Goal: Transaction & Acquisition: Purchase product/service

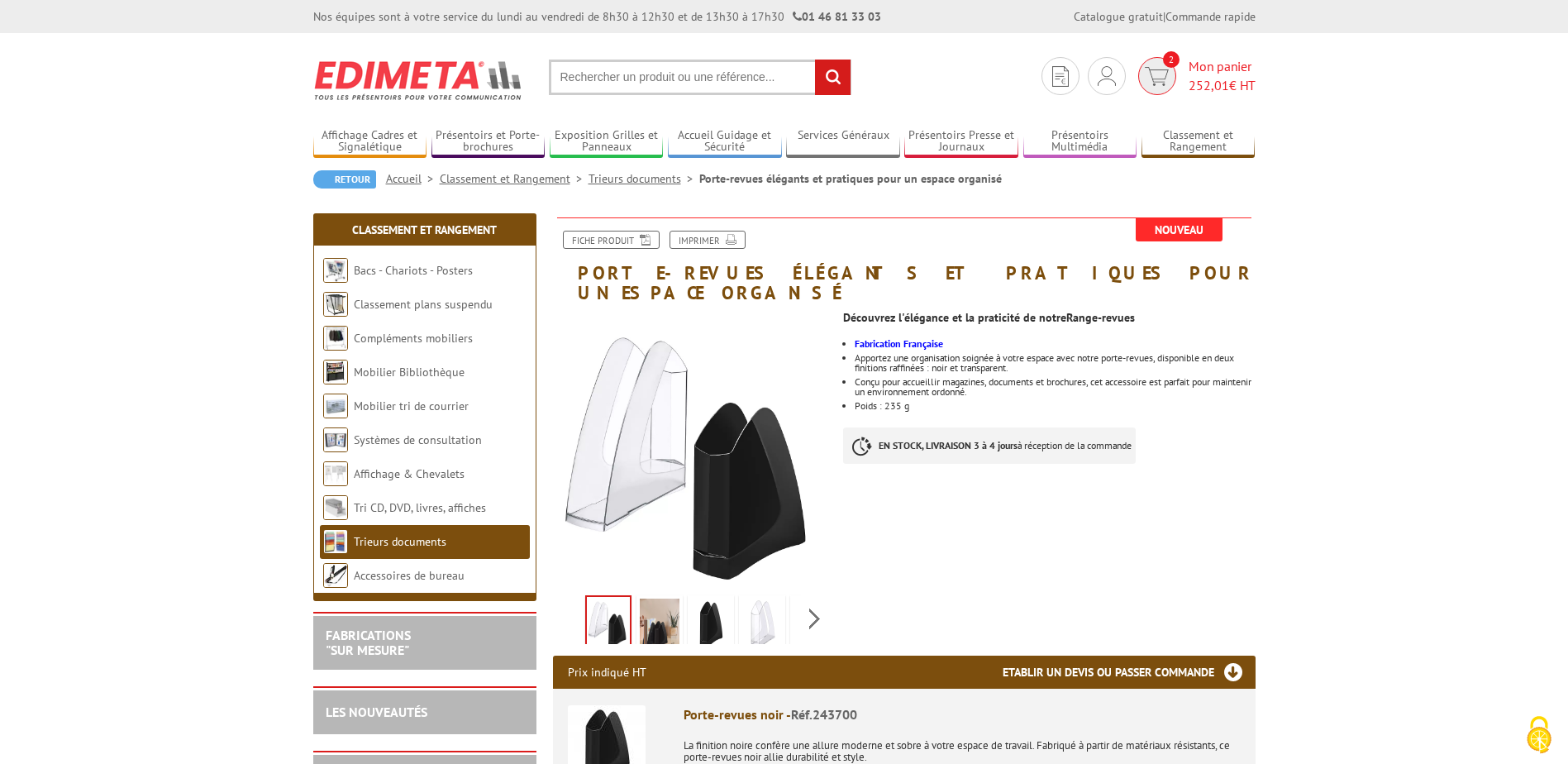
click at [1188, 69] on span "Mon panier 252,01 € HT" at bounding box center [1222, 76] width 67 height 38
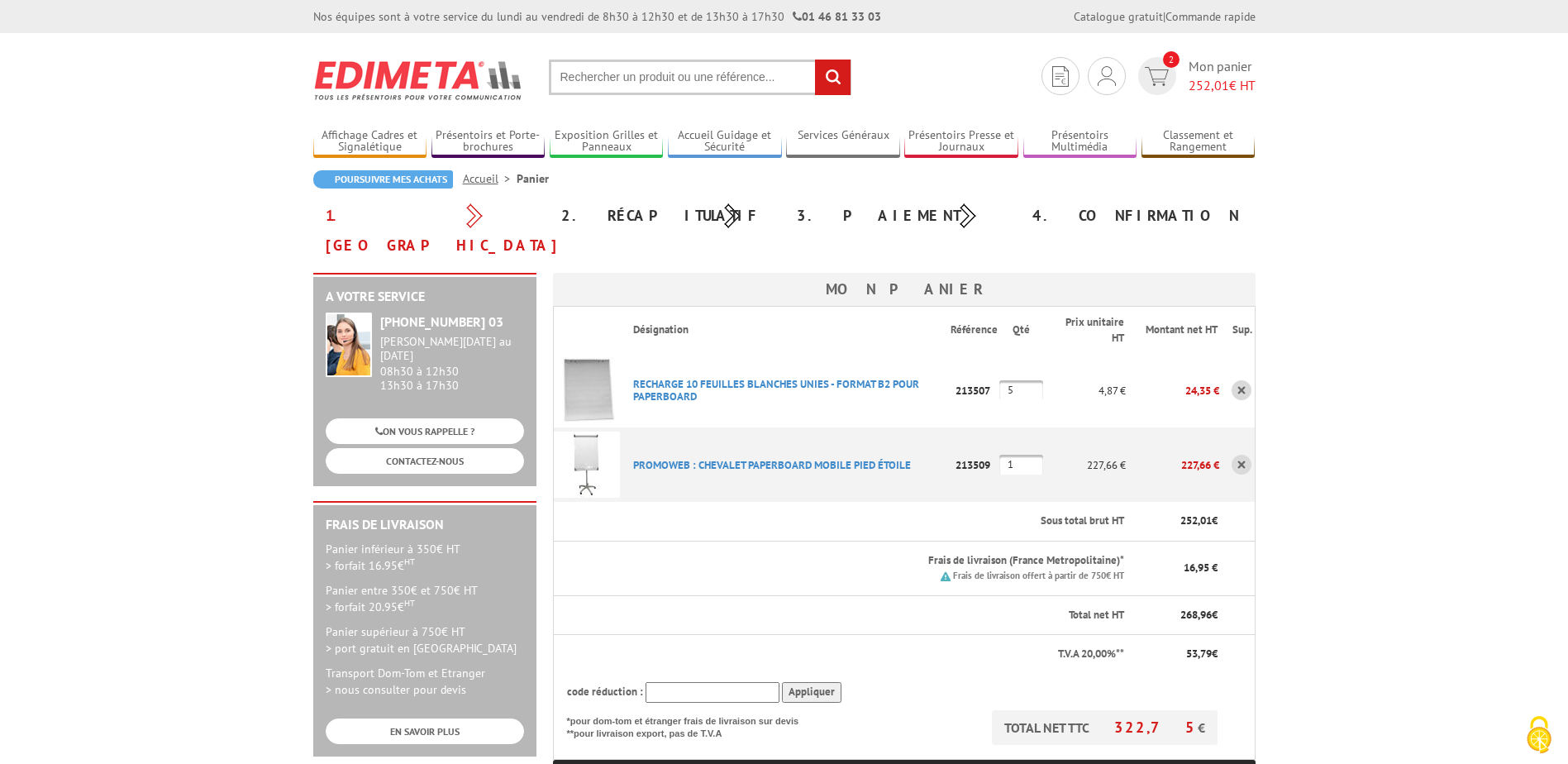
click at [660, 71] on input "text" at bounding box center [699, 77] width 302 height 35
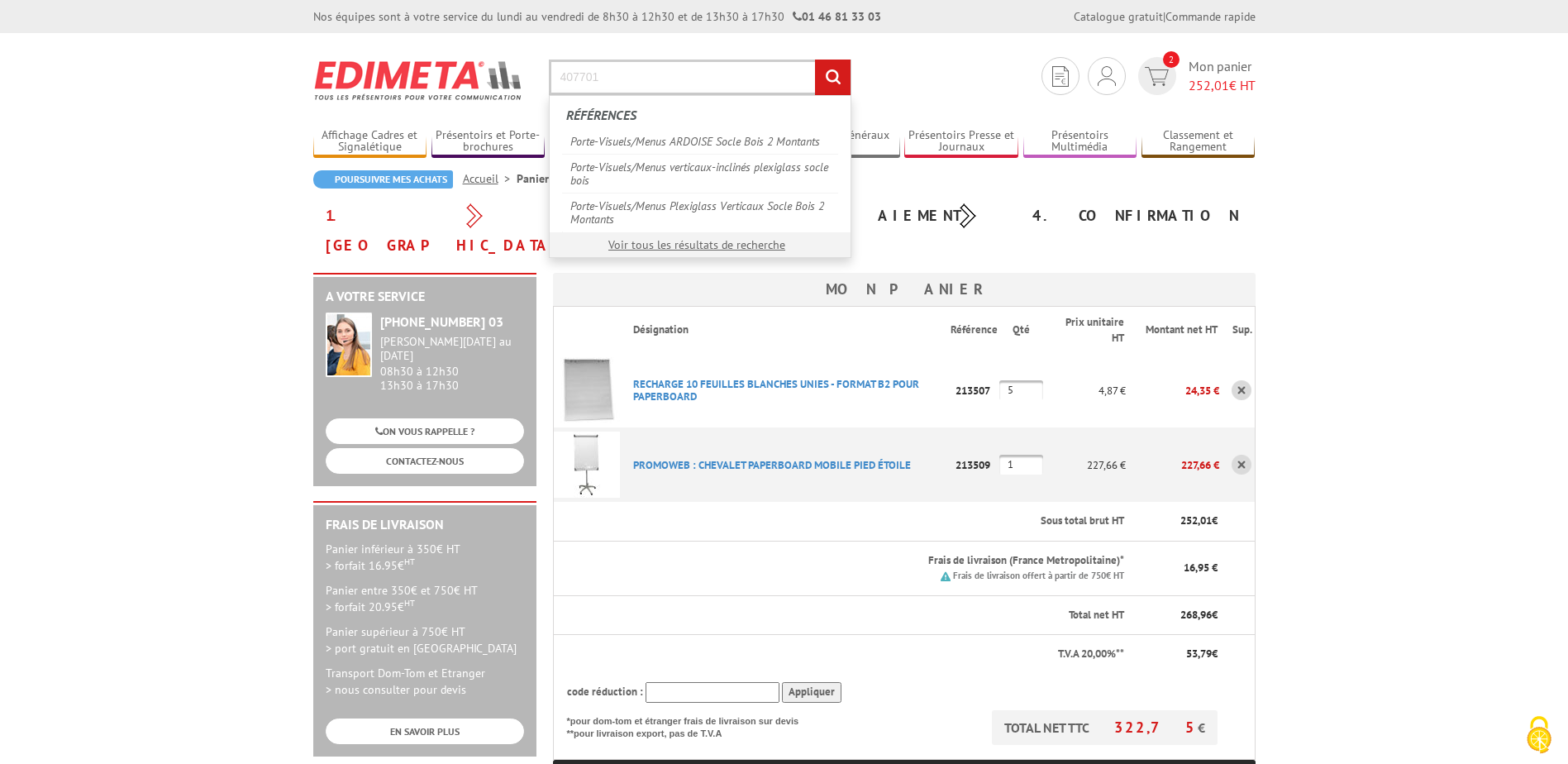
type input "407701"
click at [815, 59] on input "rechercher" at bounding box center [833, 77] width 35 height 35
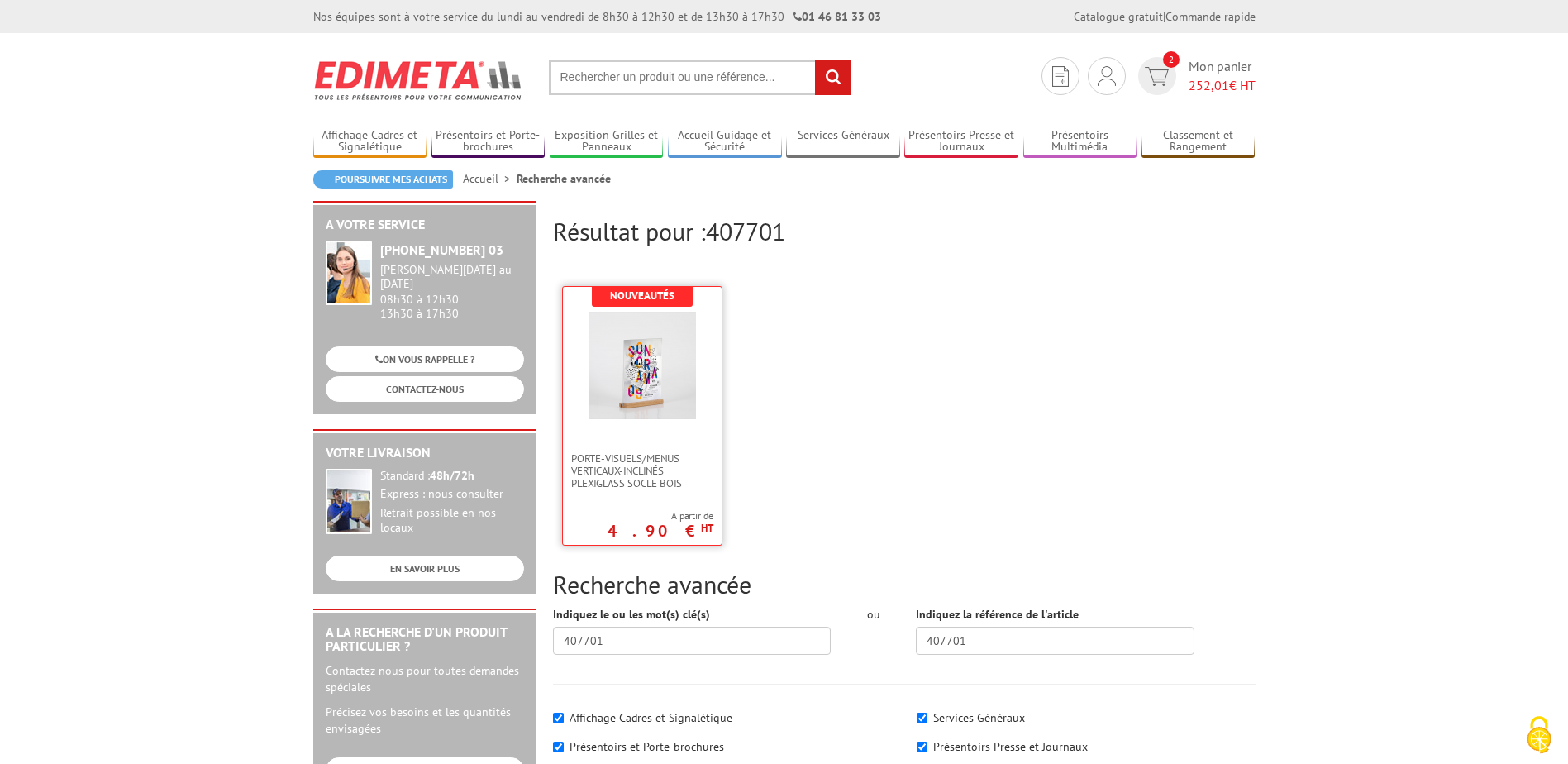
click at [659, 361] on img at bounding box center [641, 365] width 108 height 108
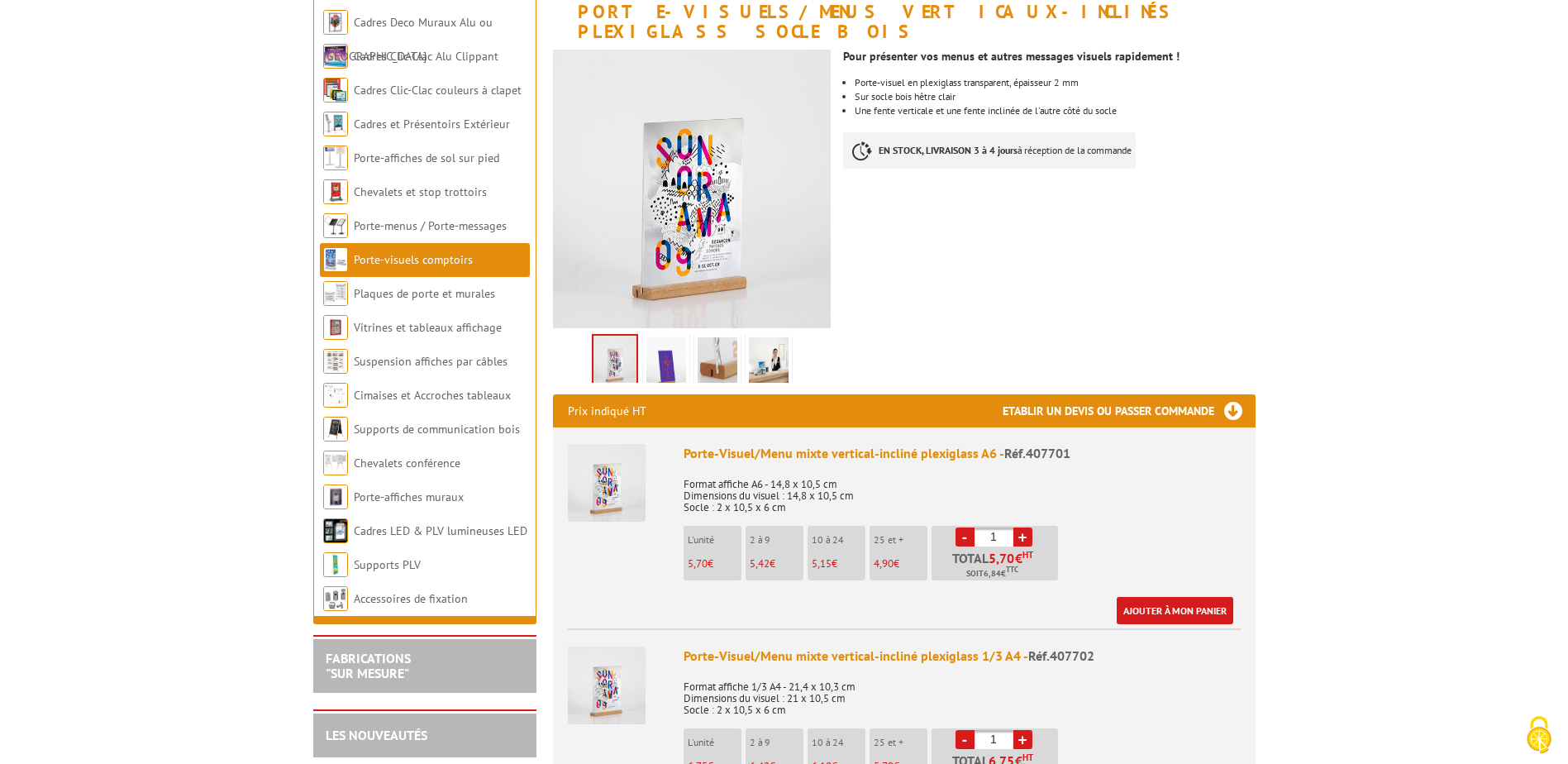
scroll to position [331, 0]
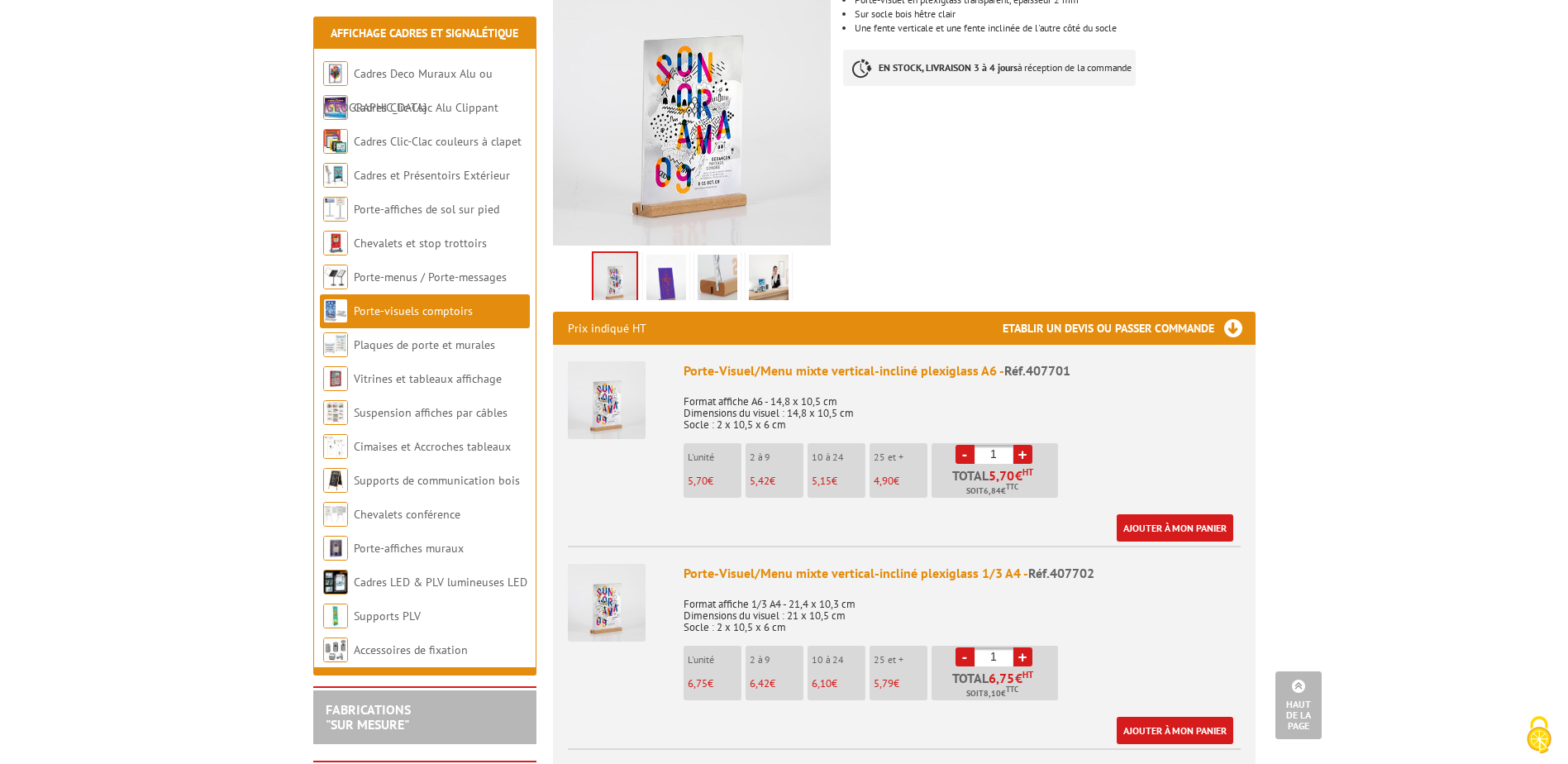
click at [1025, 648] on link "+" at bounding box center [1023, 657] width 19 height 19
click at [1026, 648] on link "+" at bounding box center [1023, 657] width 19 height 19
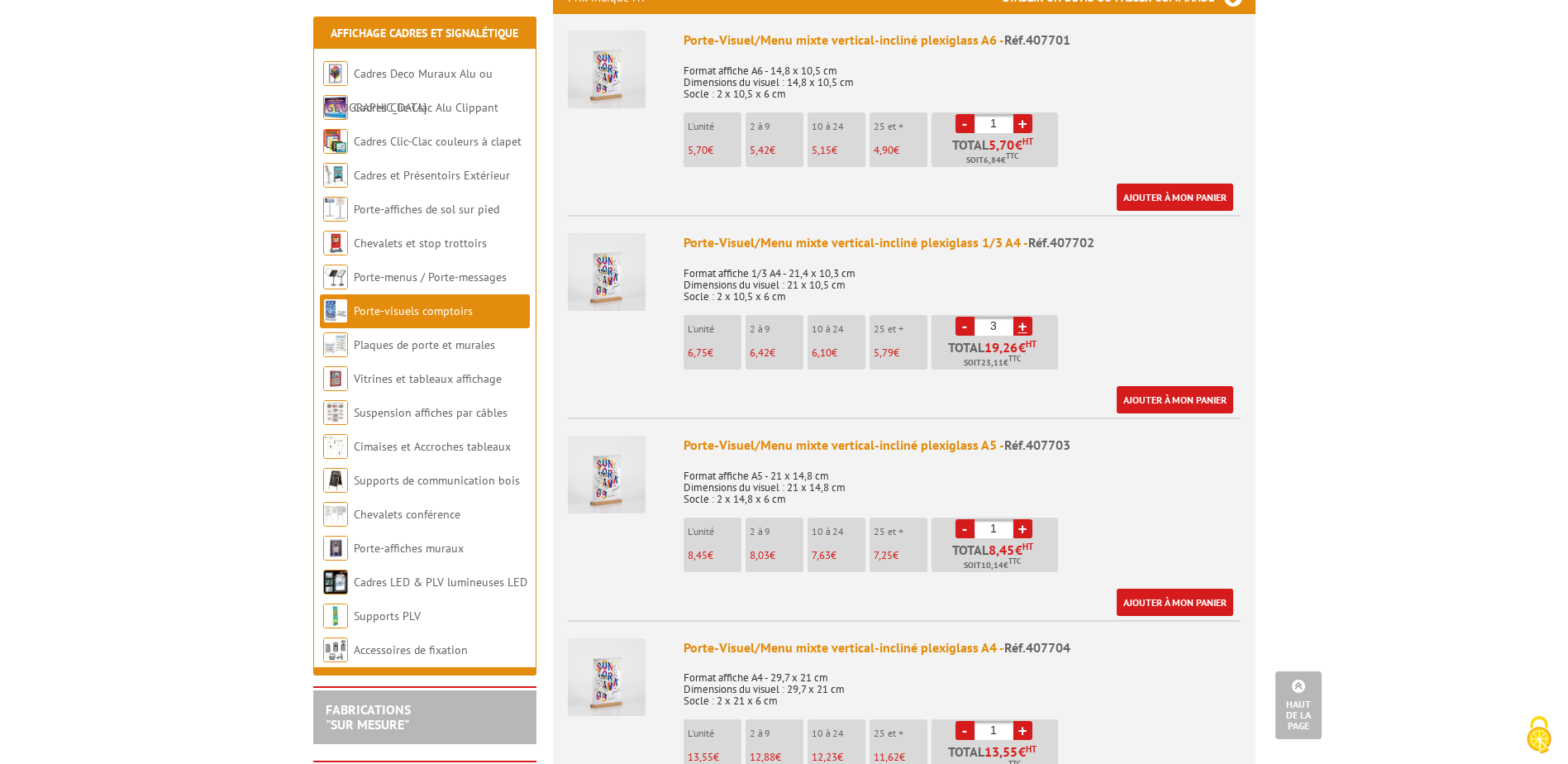
scroll to position [579, 0]
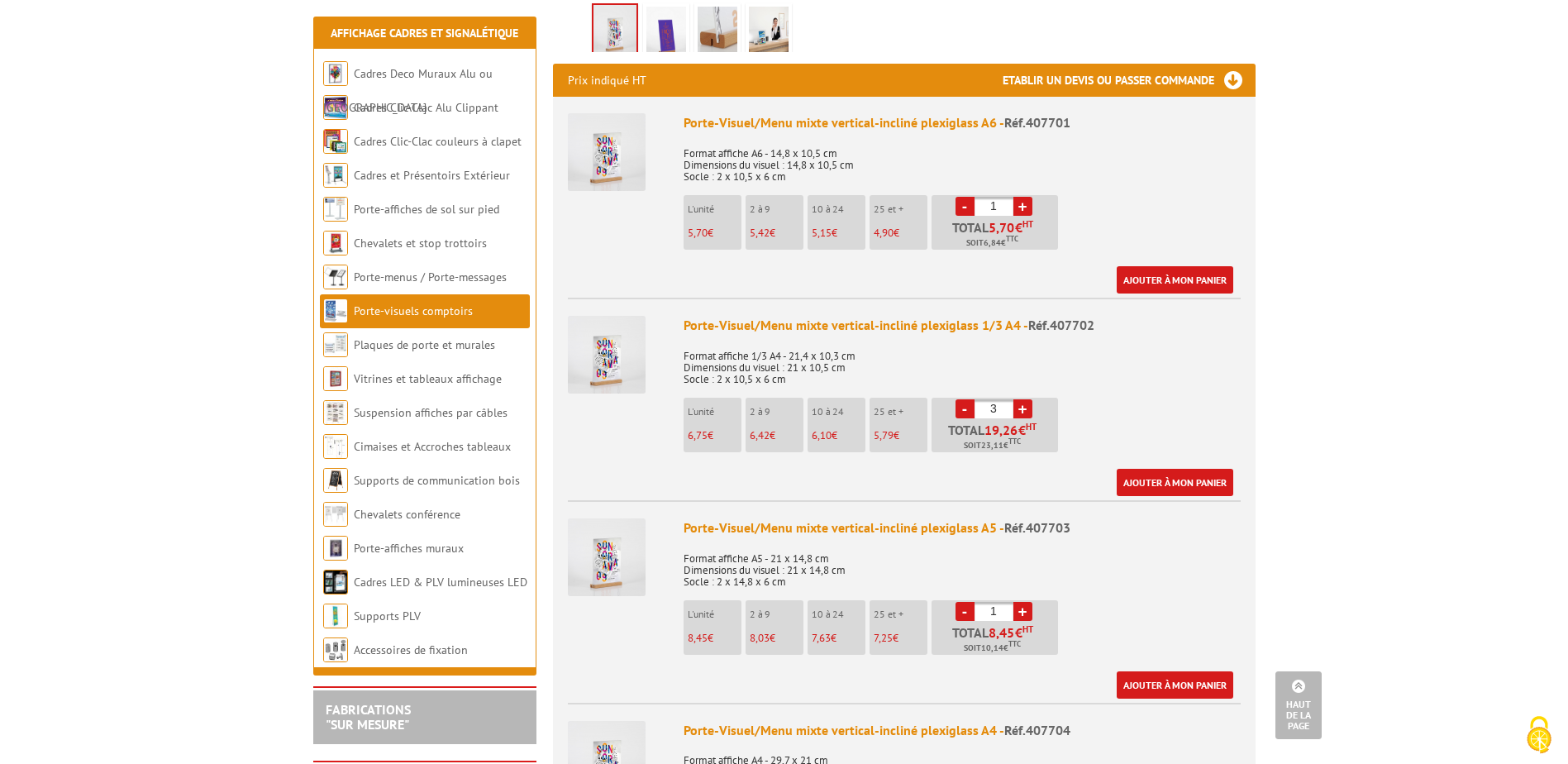
click at [963, 400] on link "-" at bounding box center [965, 409] width 19 height 19
click at [964, 400] on link "-" at bounding box center [965, 409] width 19 height 19
type input "1"
click at [967, 400] on link "-" at bounding box center [965, 409] width 19 height 19
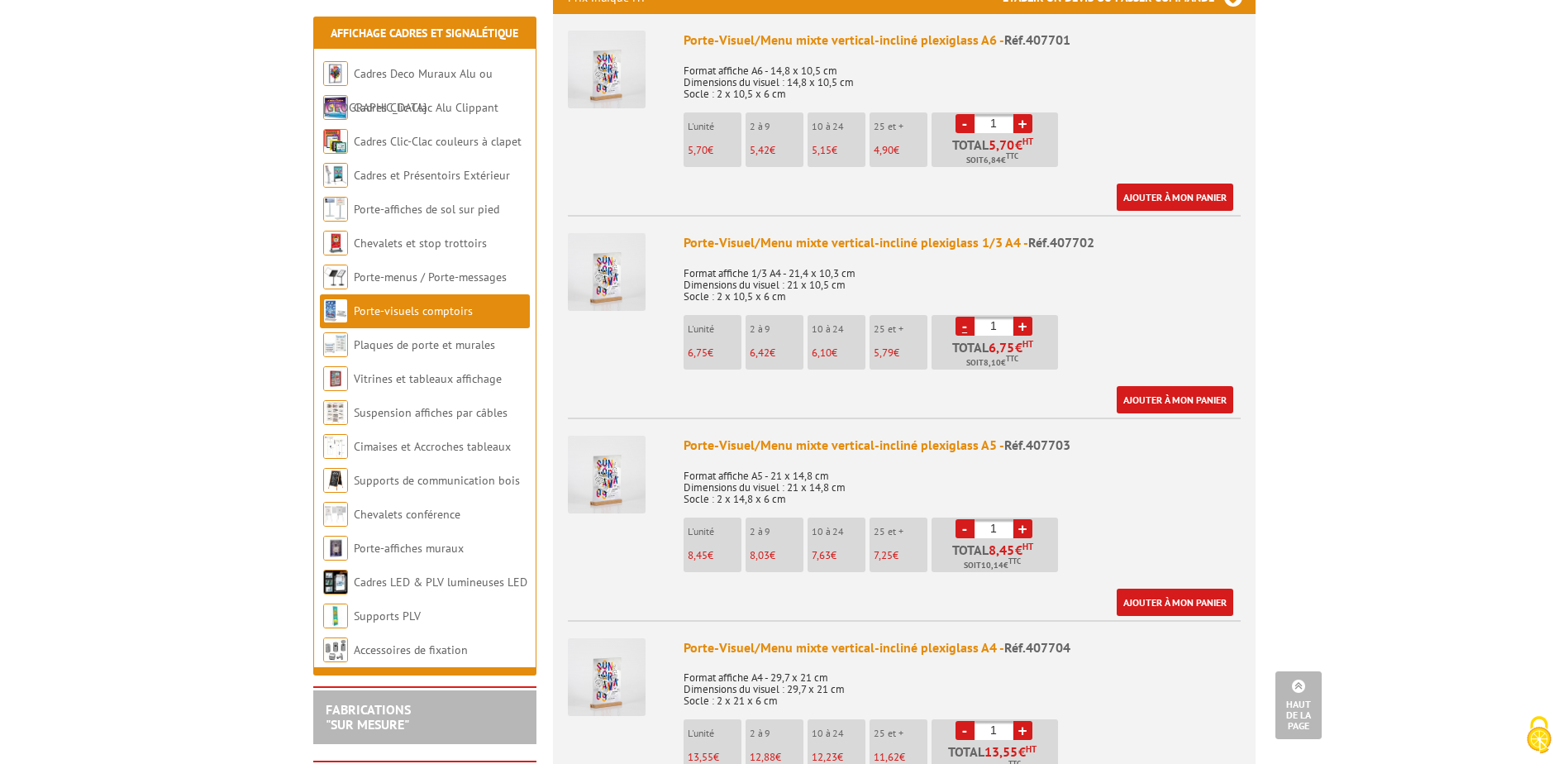
scroll to position [744, 0]
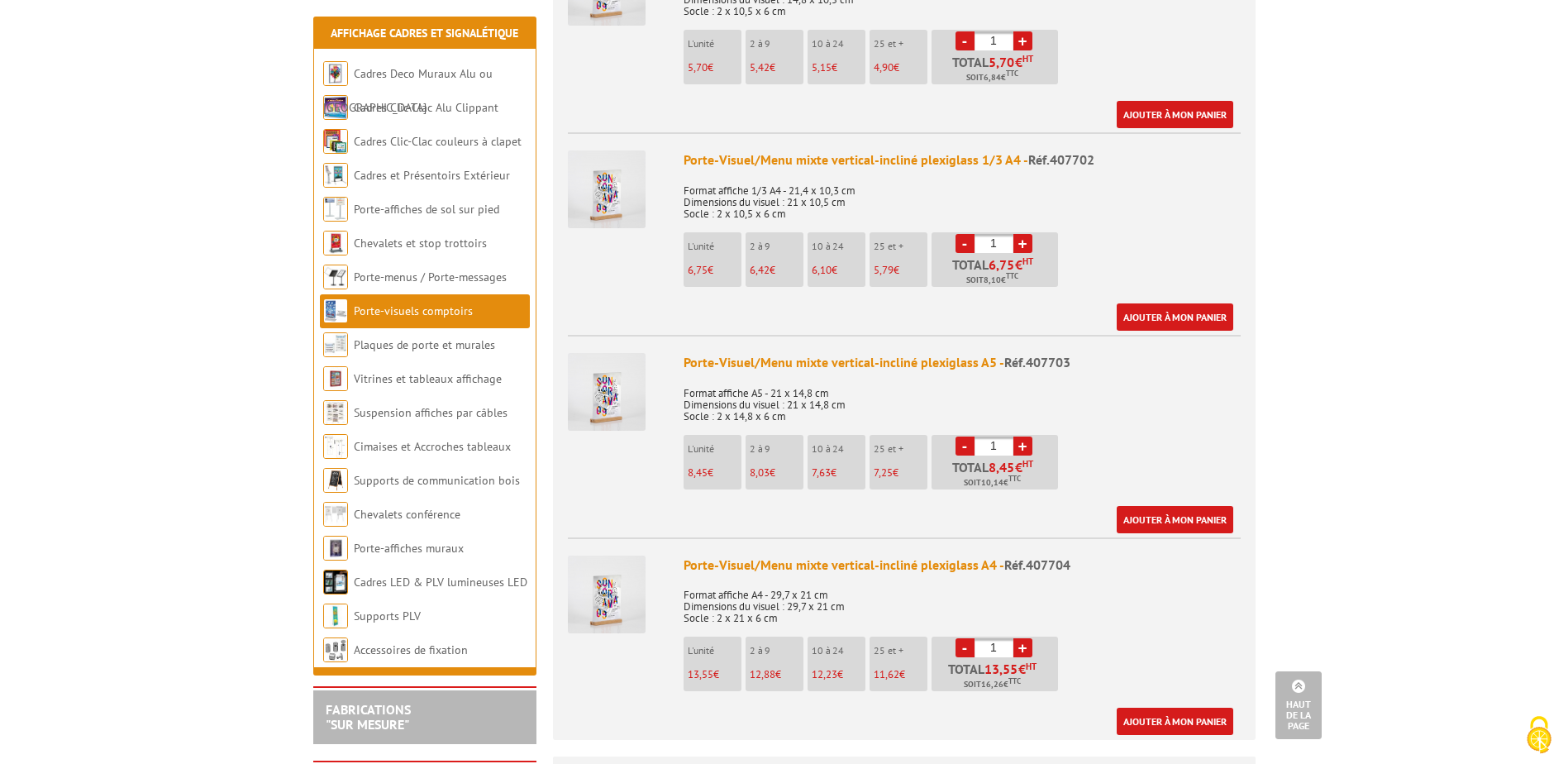
click at [1025, 638] on link "+" at bounding box center [1023, 648] width 19 height 19
type input "4"
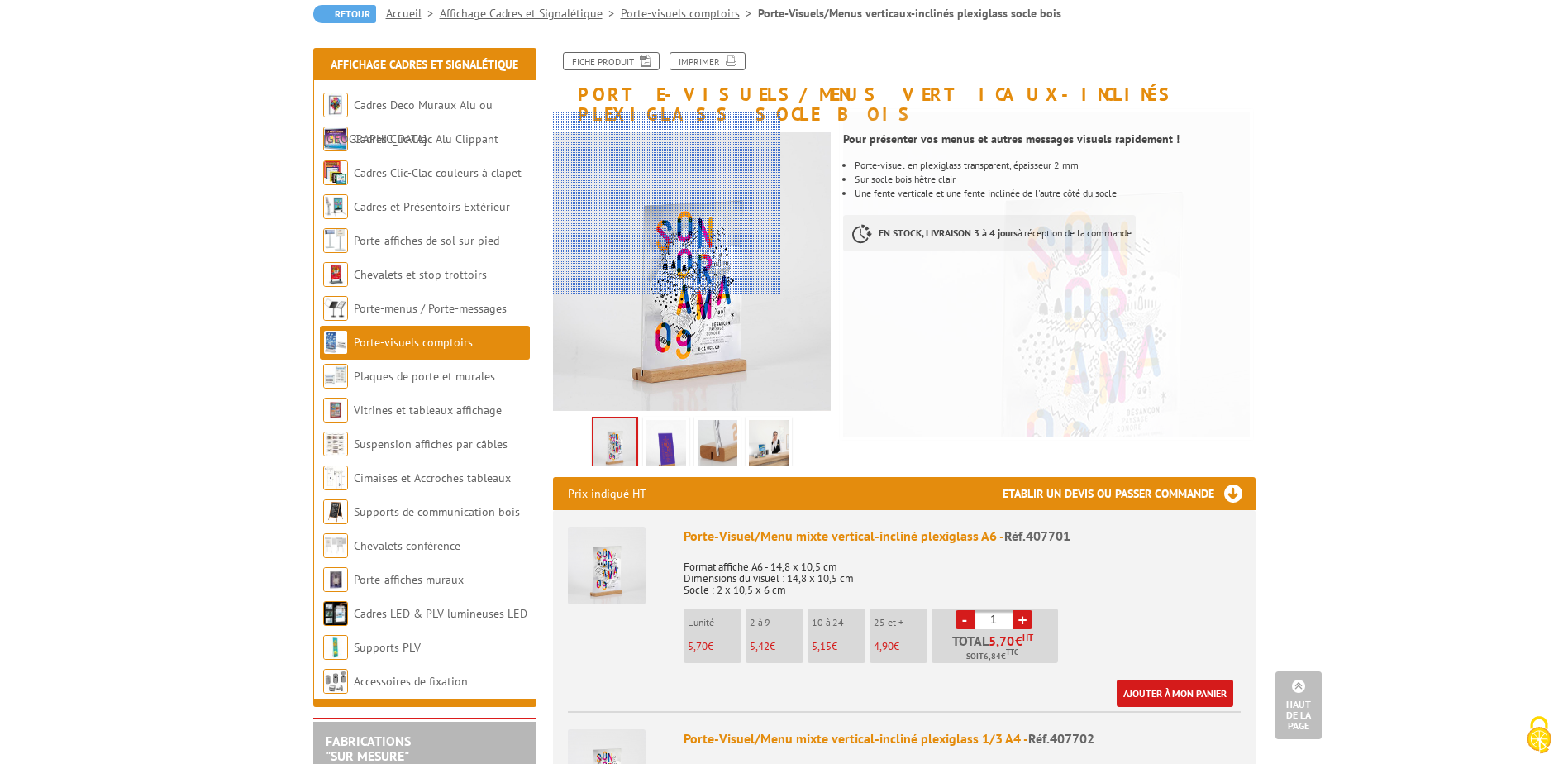
scroll to position [0, 0]
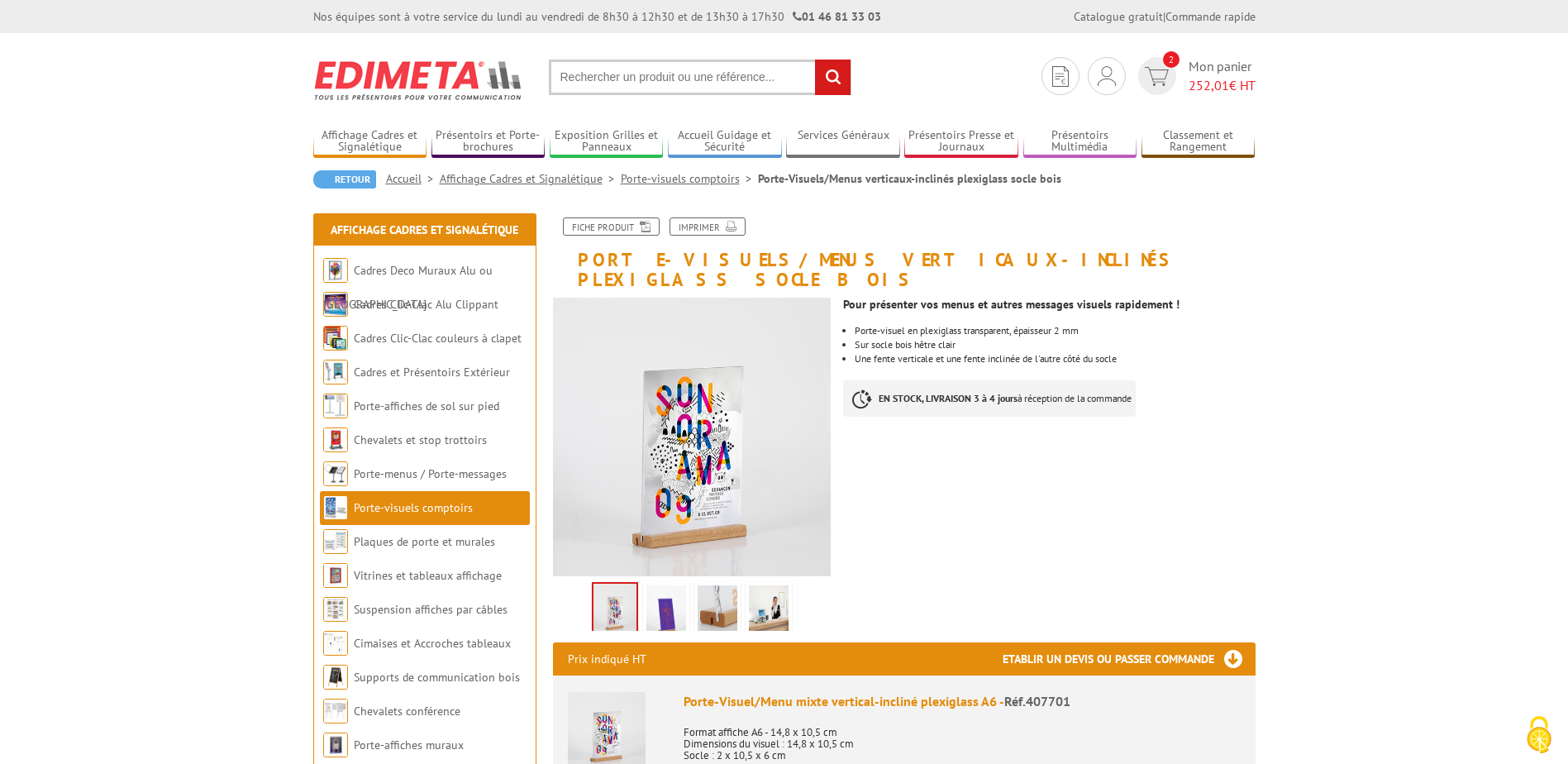
click at [623, 82] on input "text" at bounding box center [699, 77] width 302 height 35
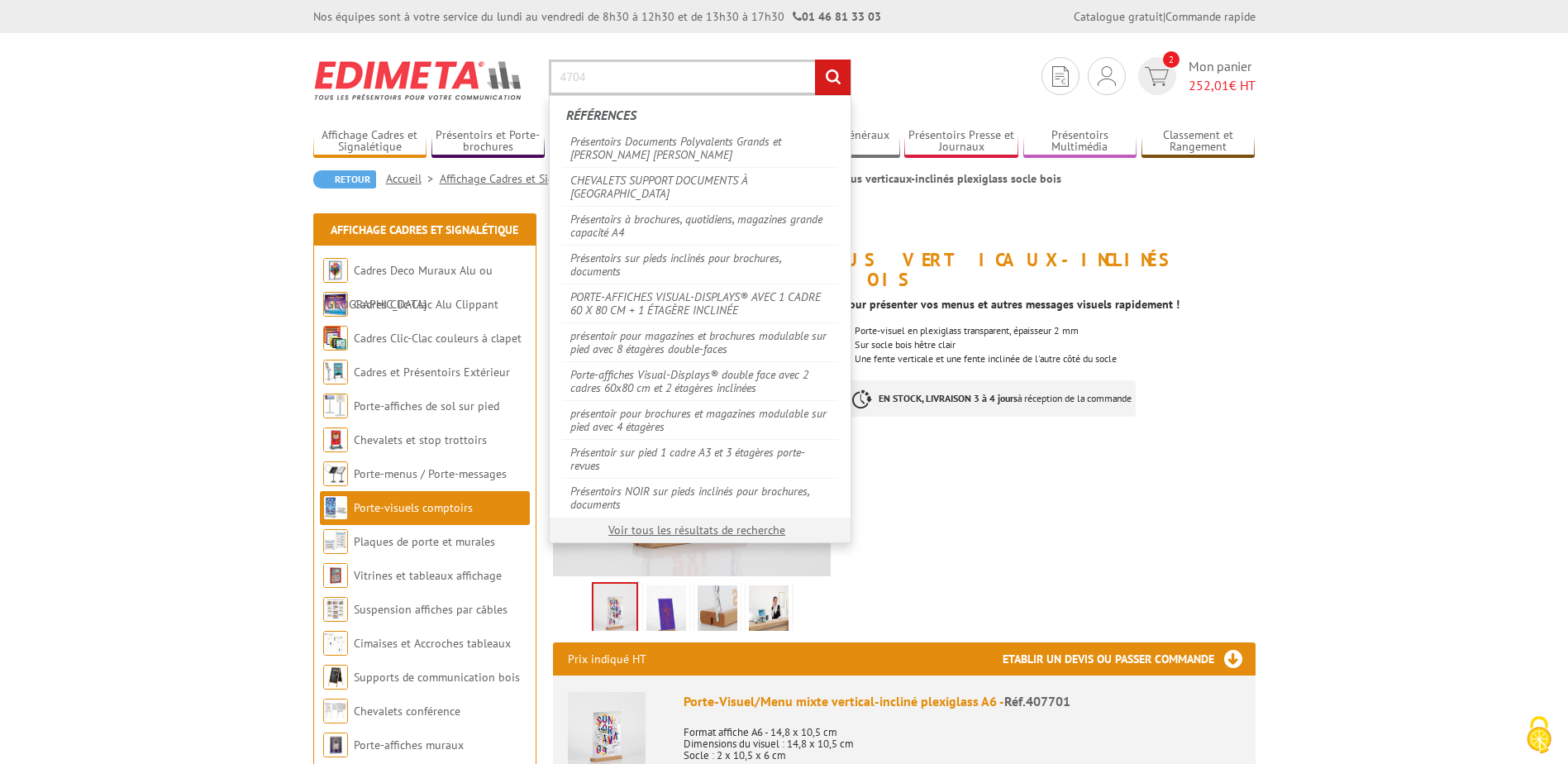
type input "4704"
click at [815, 59] on input "rechercher" at bounding box center [833, 77] width 35 height 35
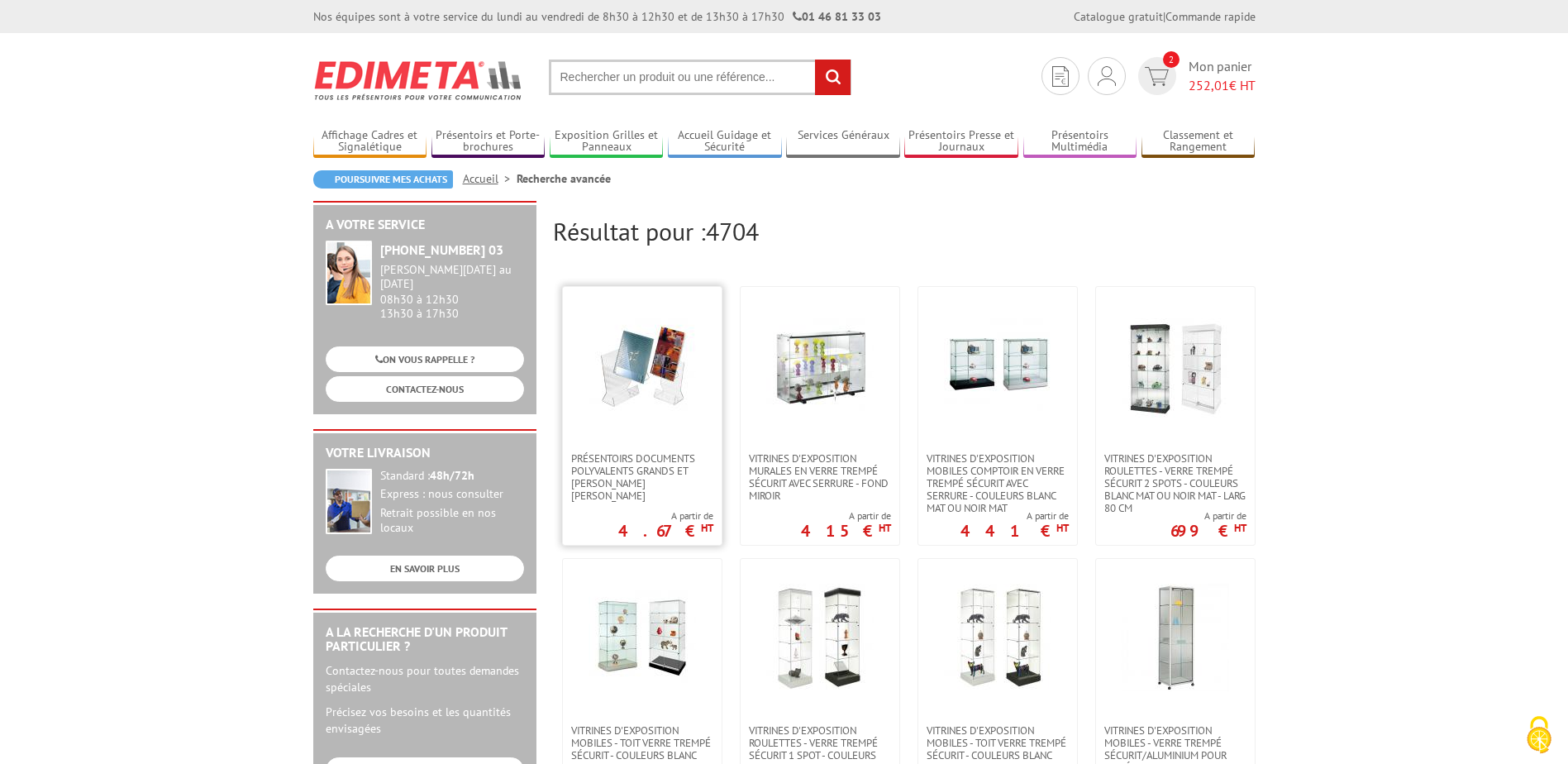
click at [666, 372] on img at bounding box center [641, 365] width 108 height 108
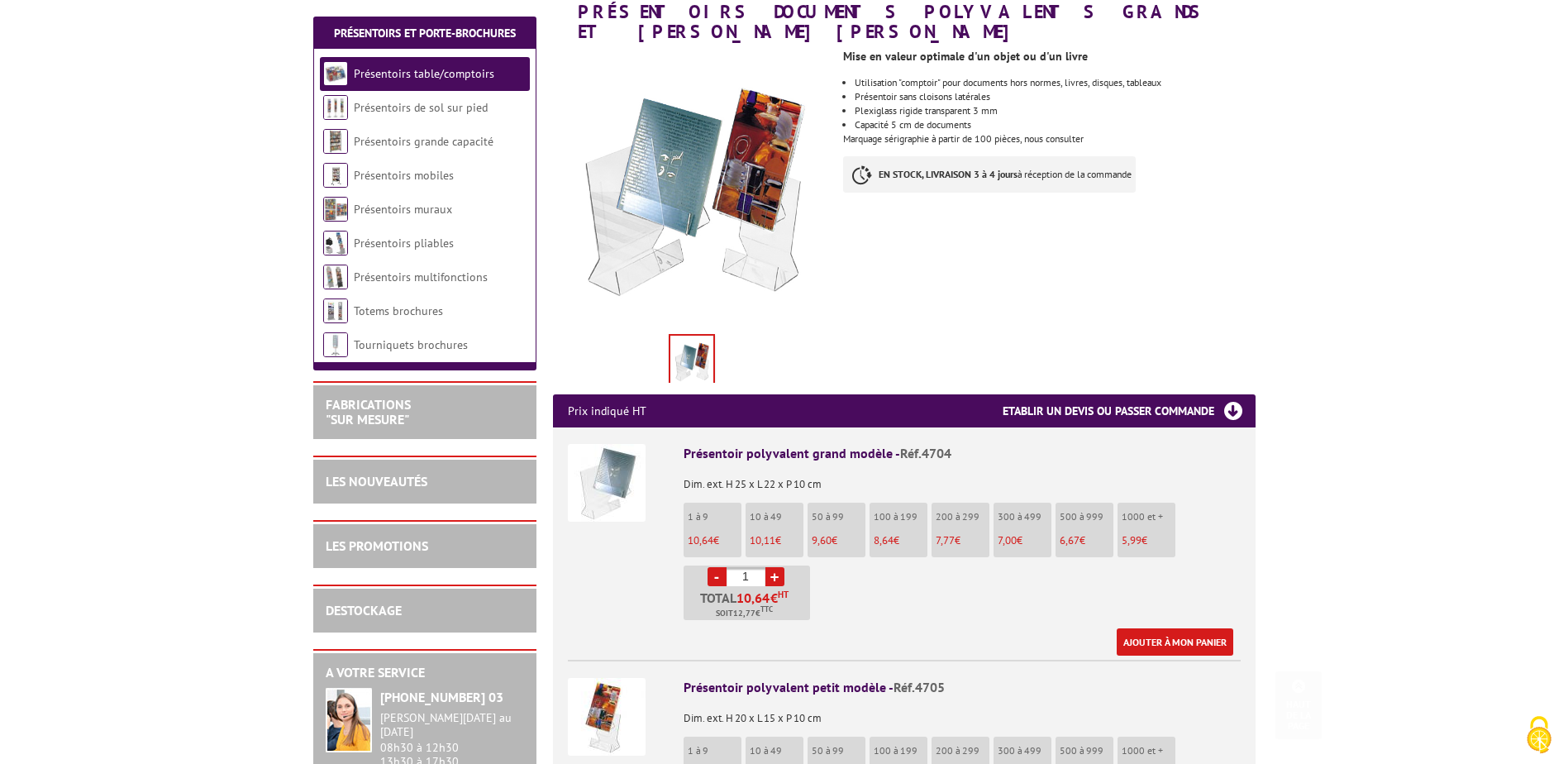
scroll to position [331, 0]
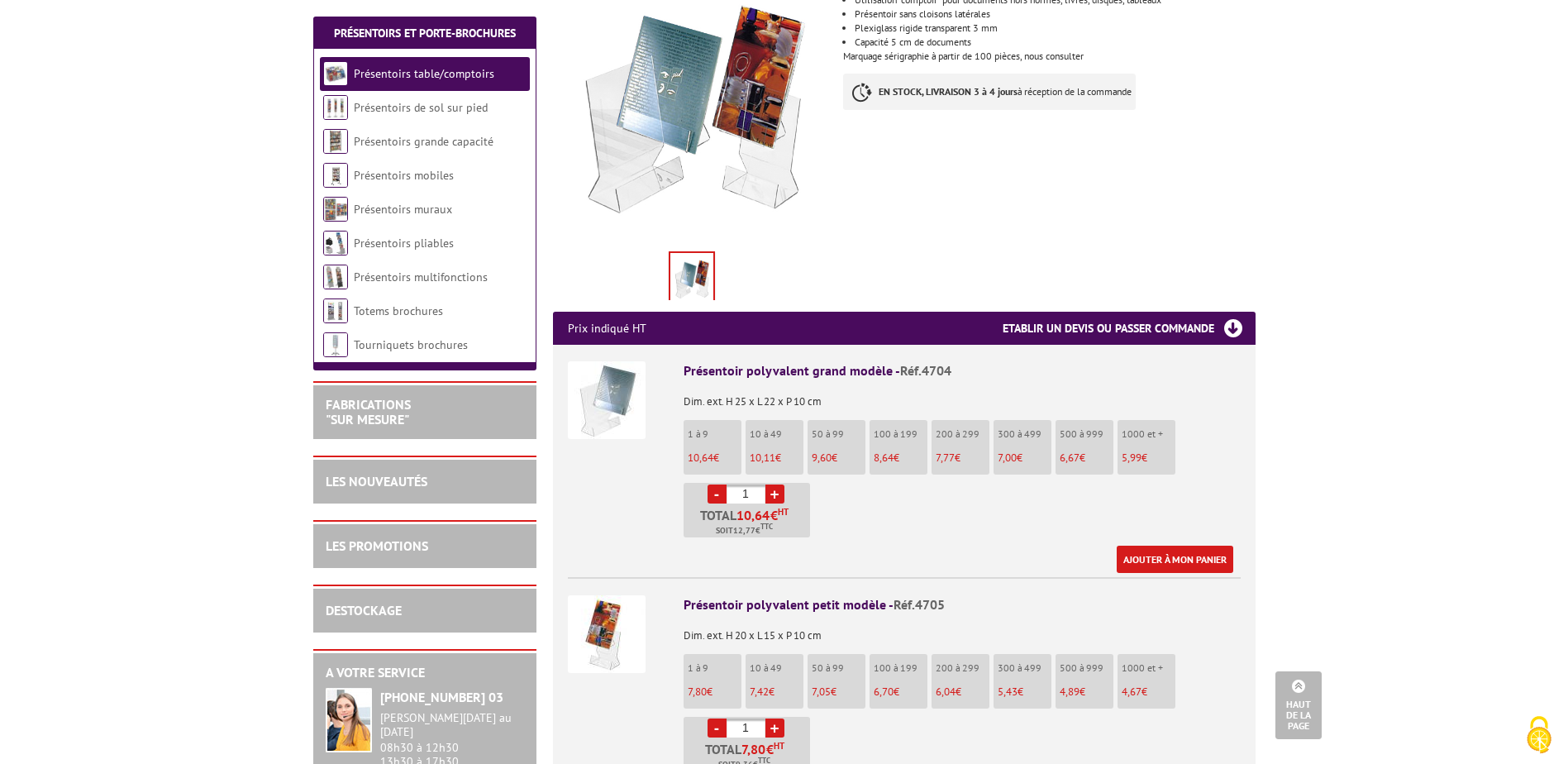
click at [774, 485] on link "+" at bounding box center [775, 494] width 19 height 19
click at [722, 485] on link "-" at bounding box center [717, 494] width 19 height 19
click at [780, 485] on link "+" at bounding box center [775, 494] width 19 height 19
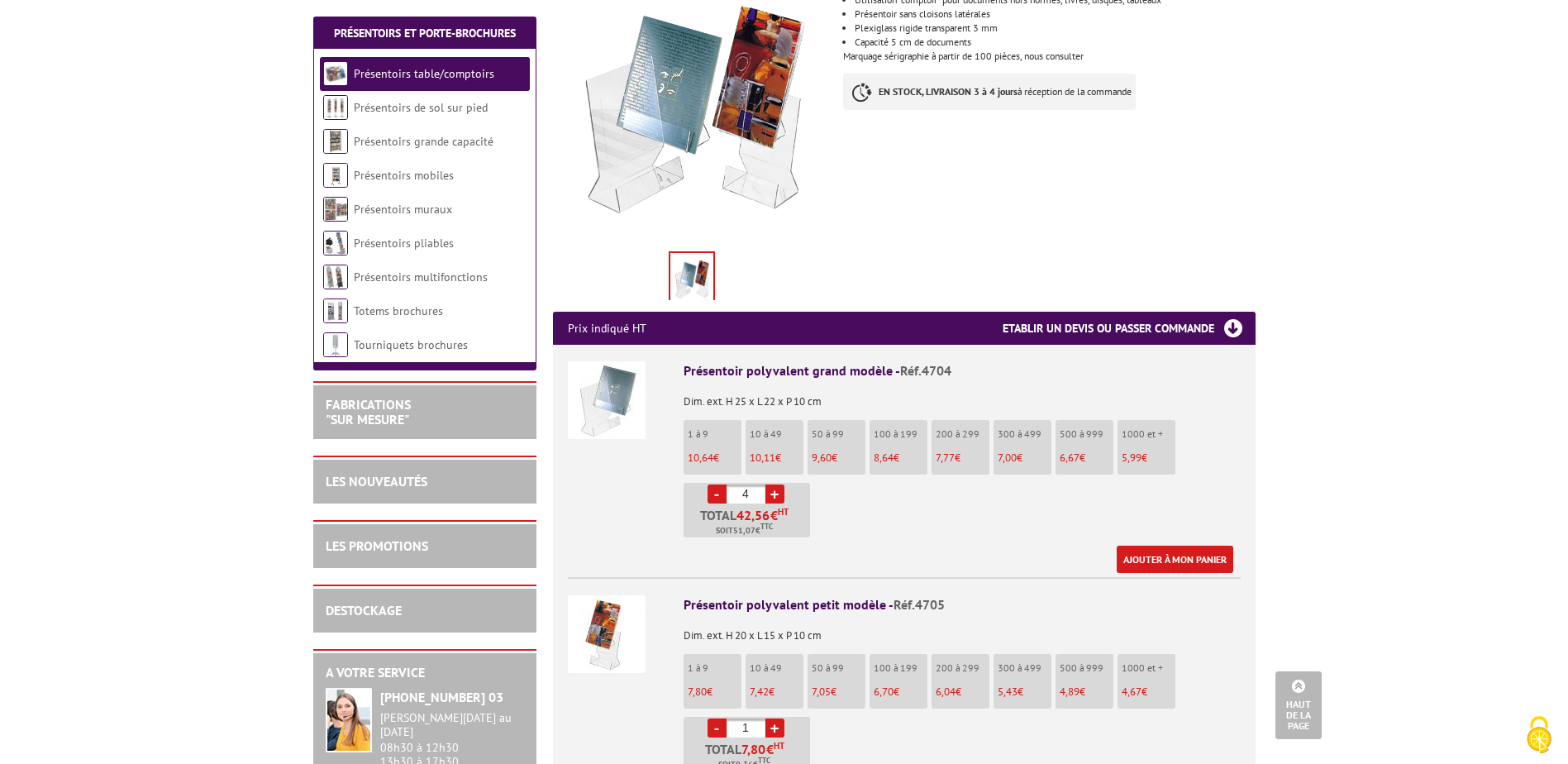
click at [780, 485] on link "+" at bounding box center [775, 494] width 19 height 19
type input "5"
click at [1166, 546] on link "Ajouter à mon panier" at bounding box center [1174, 560] width 116 height 28
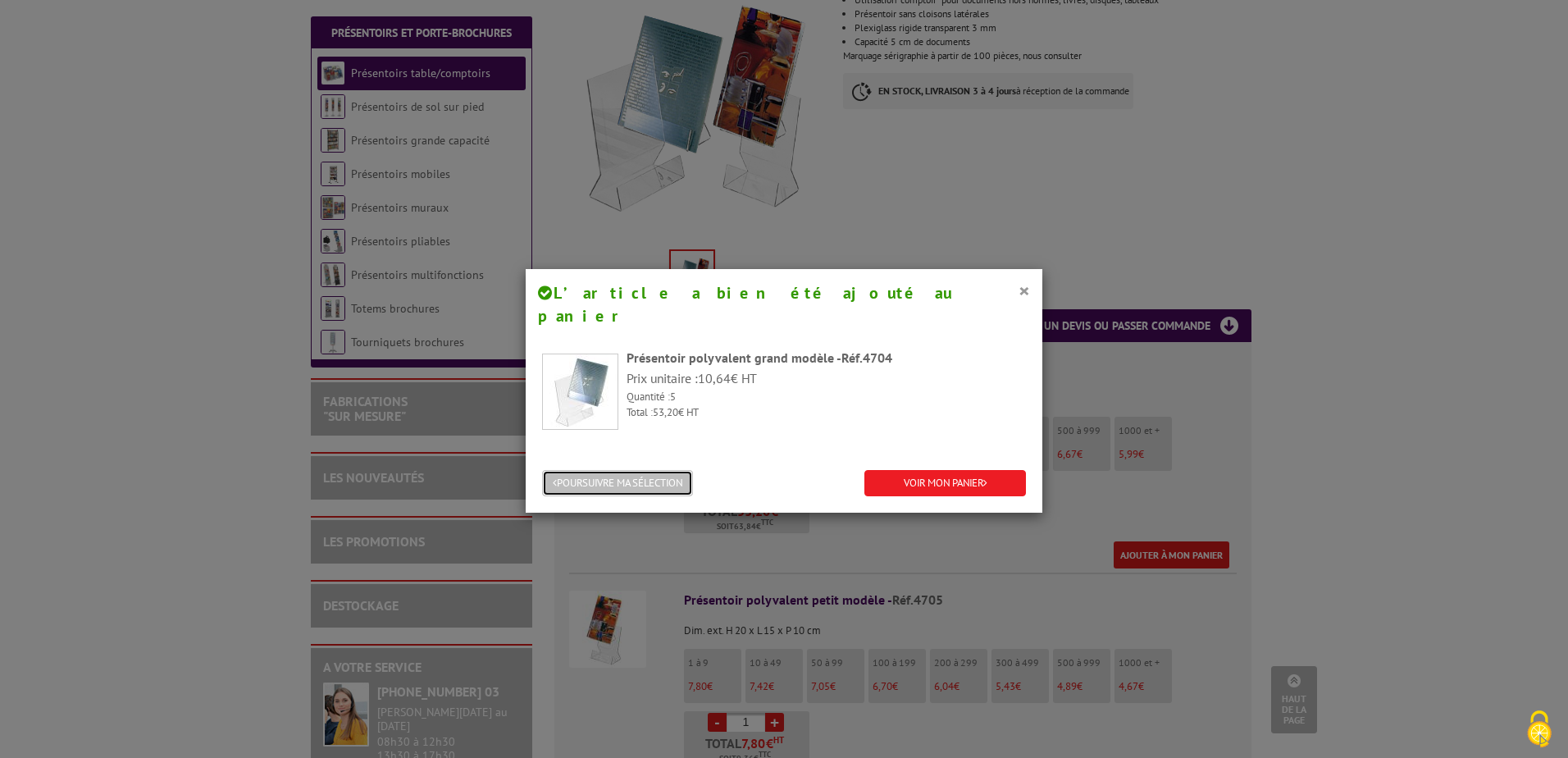
click at [661, 470] on button "POURSUIVRE MA SÉLECTION" at bounding box center [618, 484] width 151 height 27
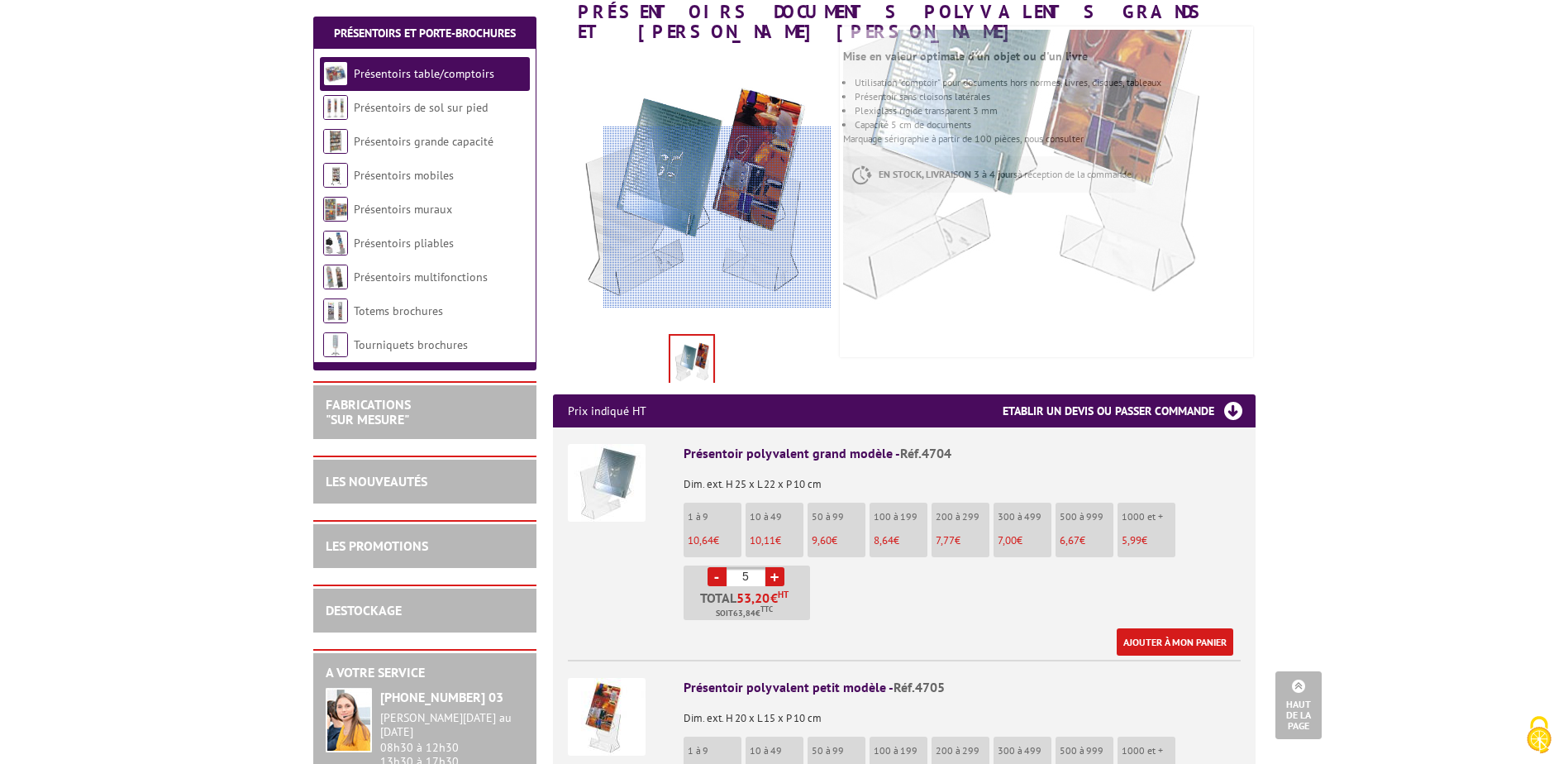
scroll to position [0, 0]
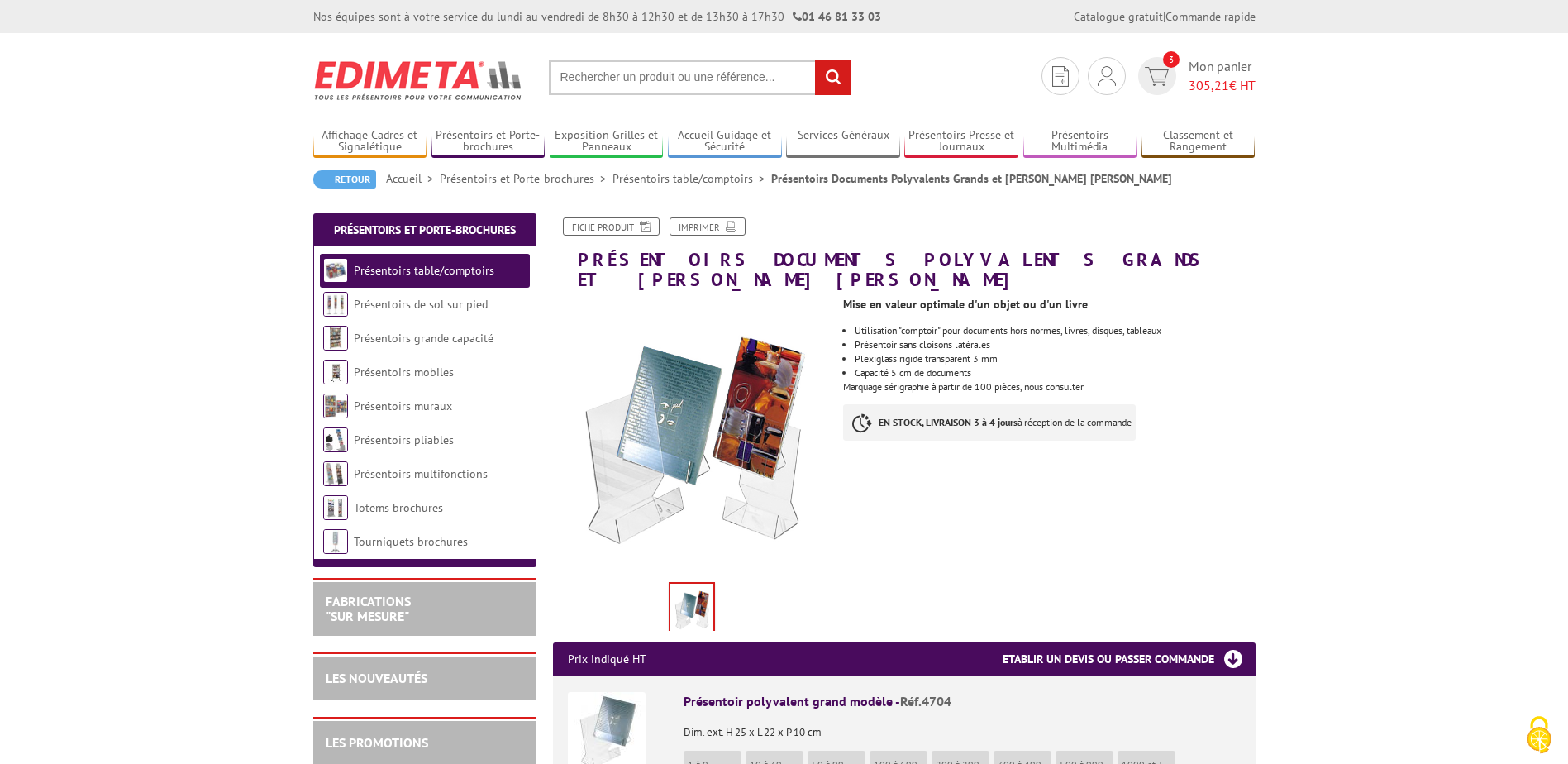
click at [762, 72] on input "text" at bounding box center [699, 77] width 302 height 35
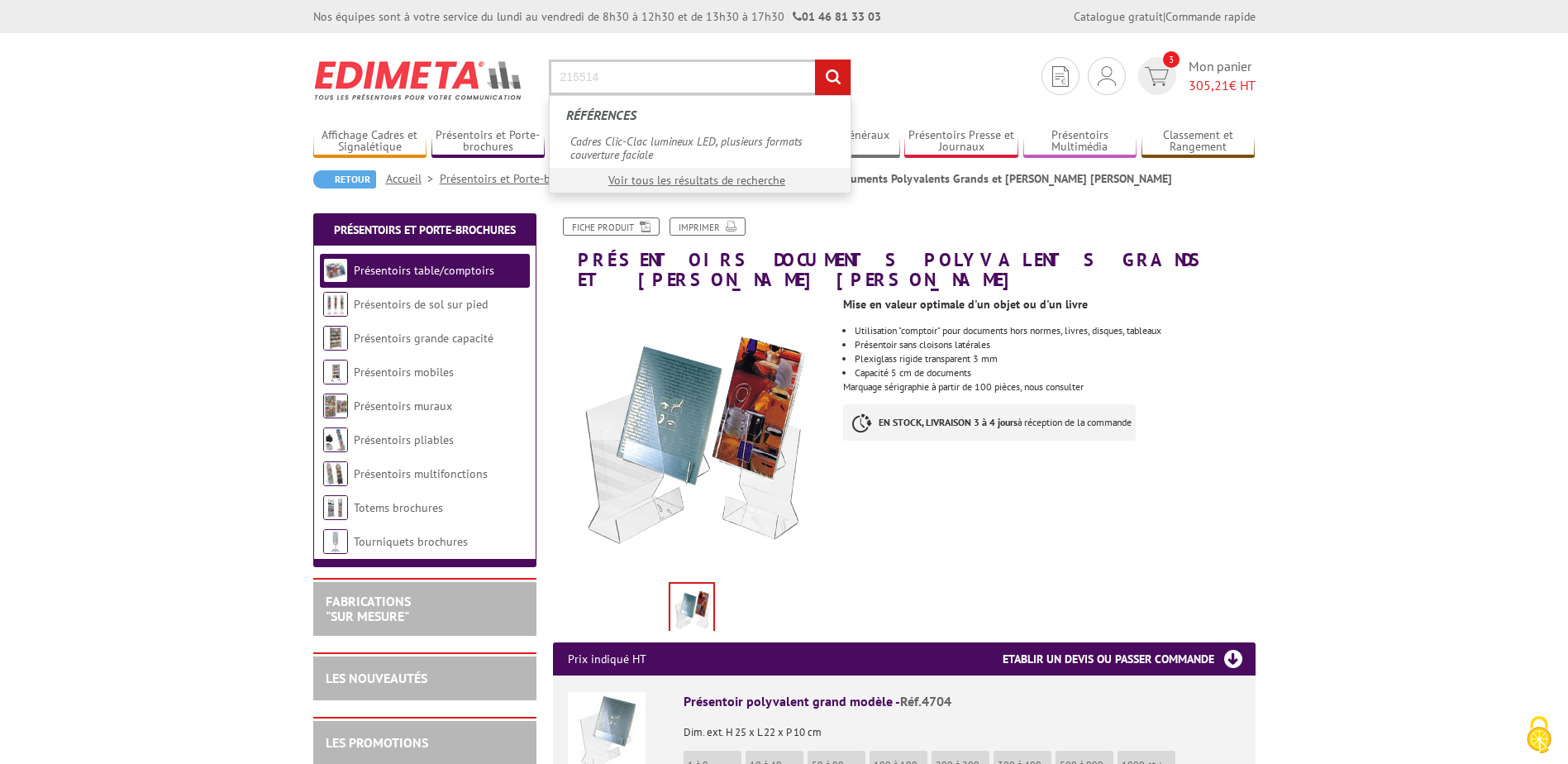
type input "215514"
click at [815, 59] on input "rechercher" at bounding box center [833, 77] width 35 height 35
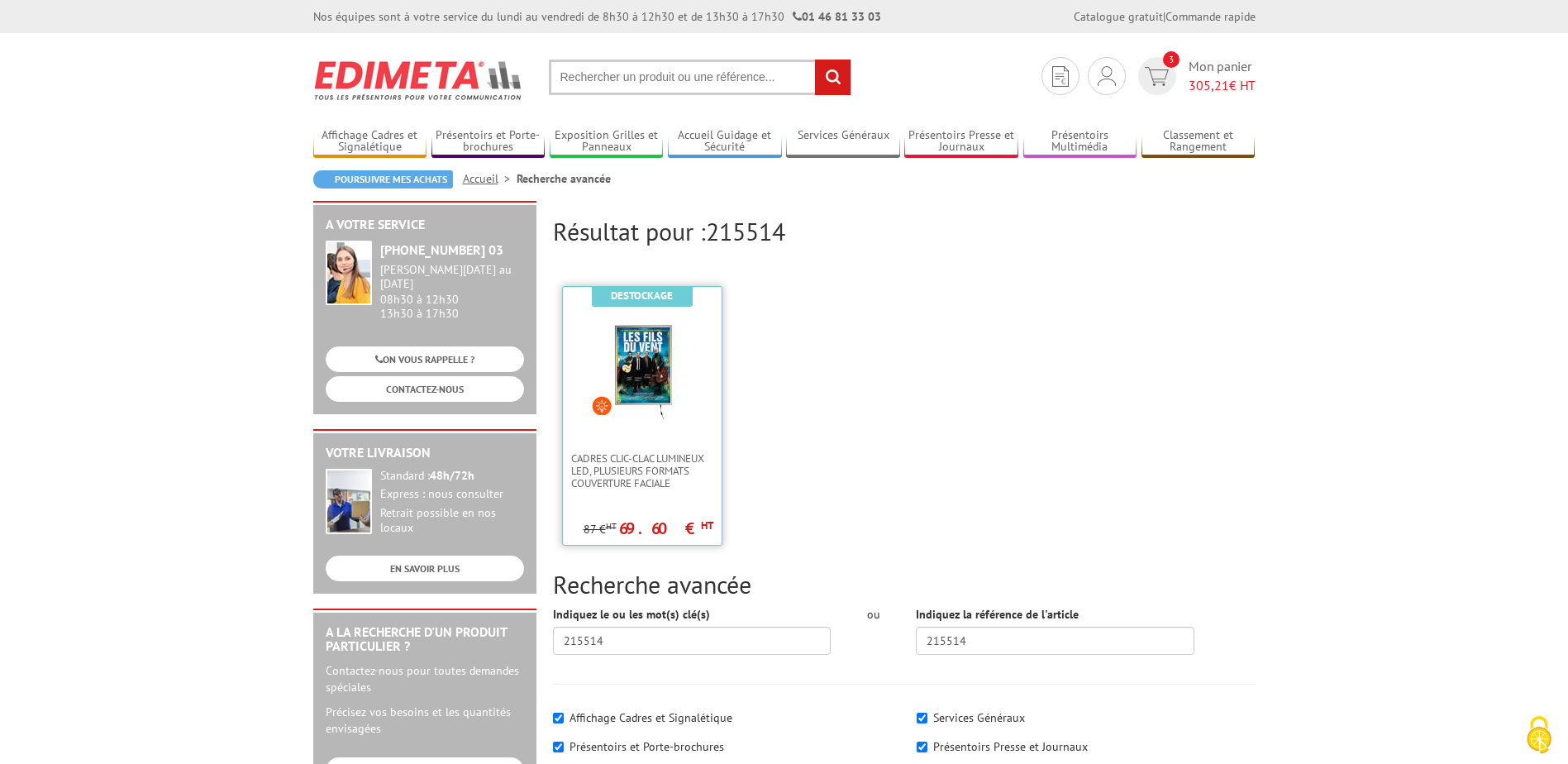
click at [650, 391] on img at bounding box center [641, 365] width 108 height 108
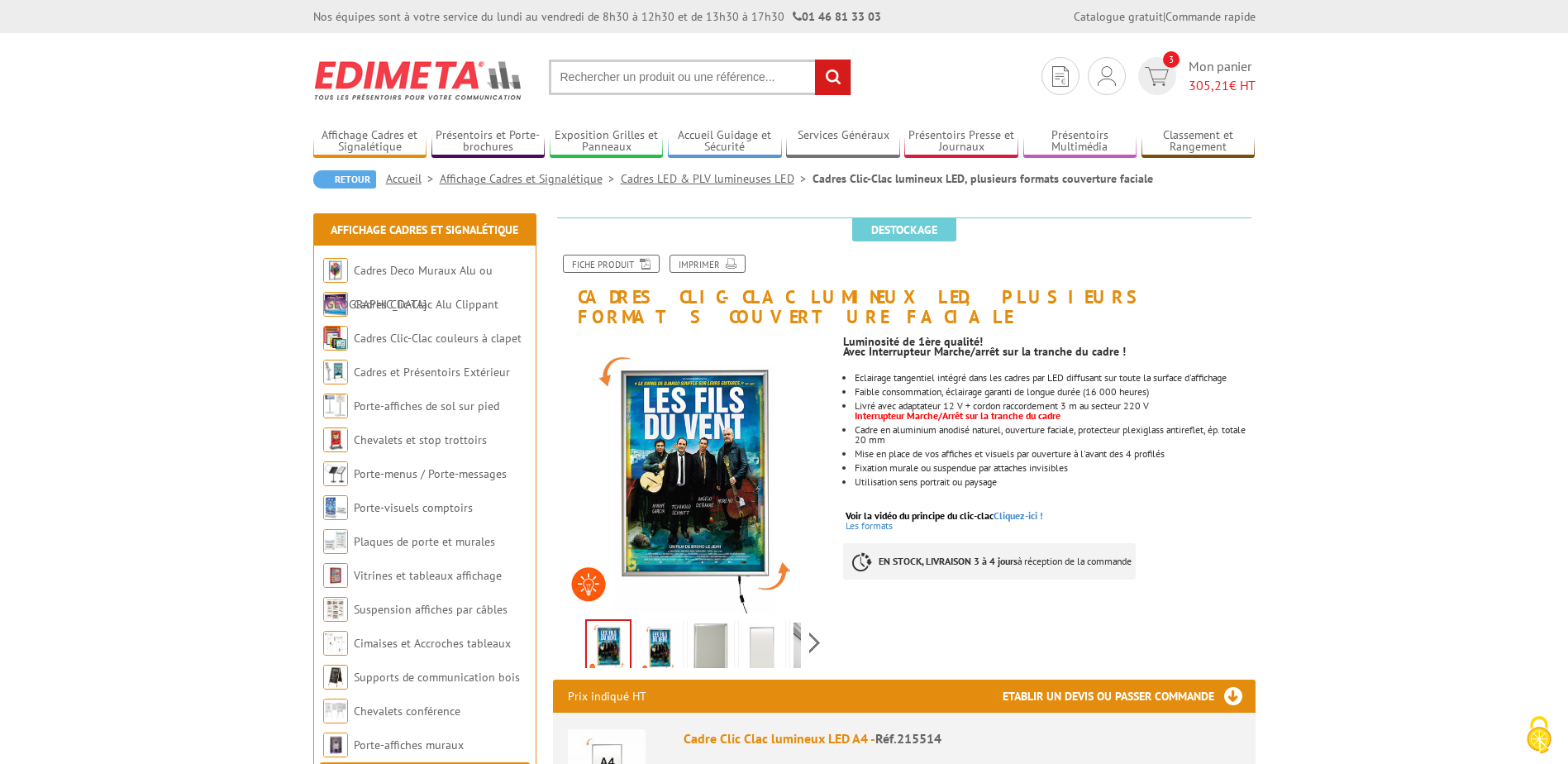
scroll to position [331, 0]
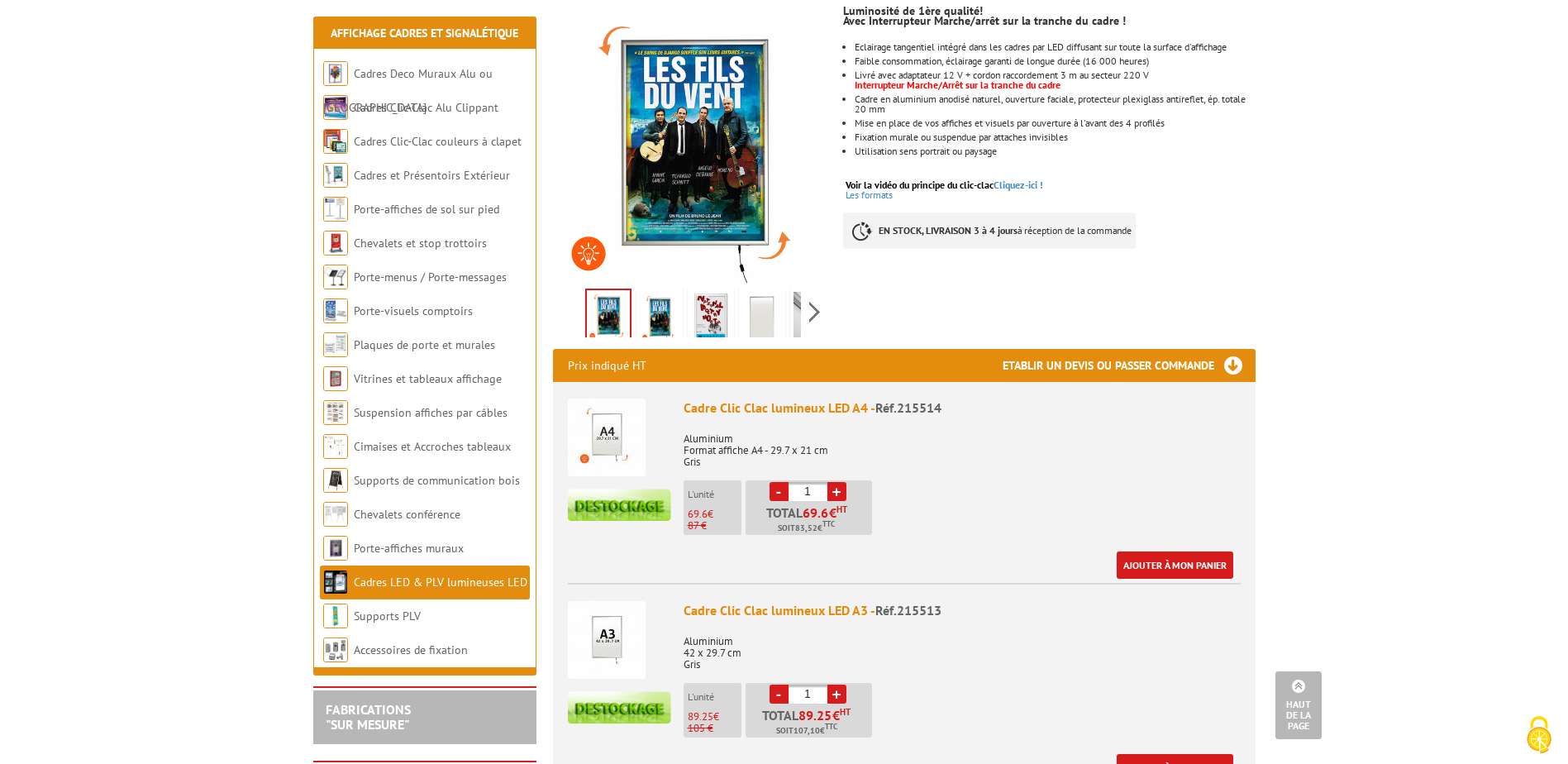
click at [839, 482] on link "+" at bounding box center [837, 492] width 19 height 19
click at [784, 482] on link "-" at bounding box center [779, 492] width 19 height 19
type input "1"
click at [1176, 551] on link "Ajouter à mon panier" at bounding box center [1174, 565] width 116 height 28
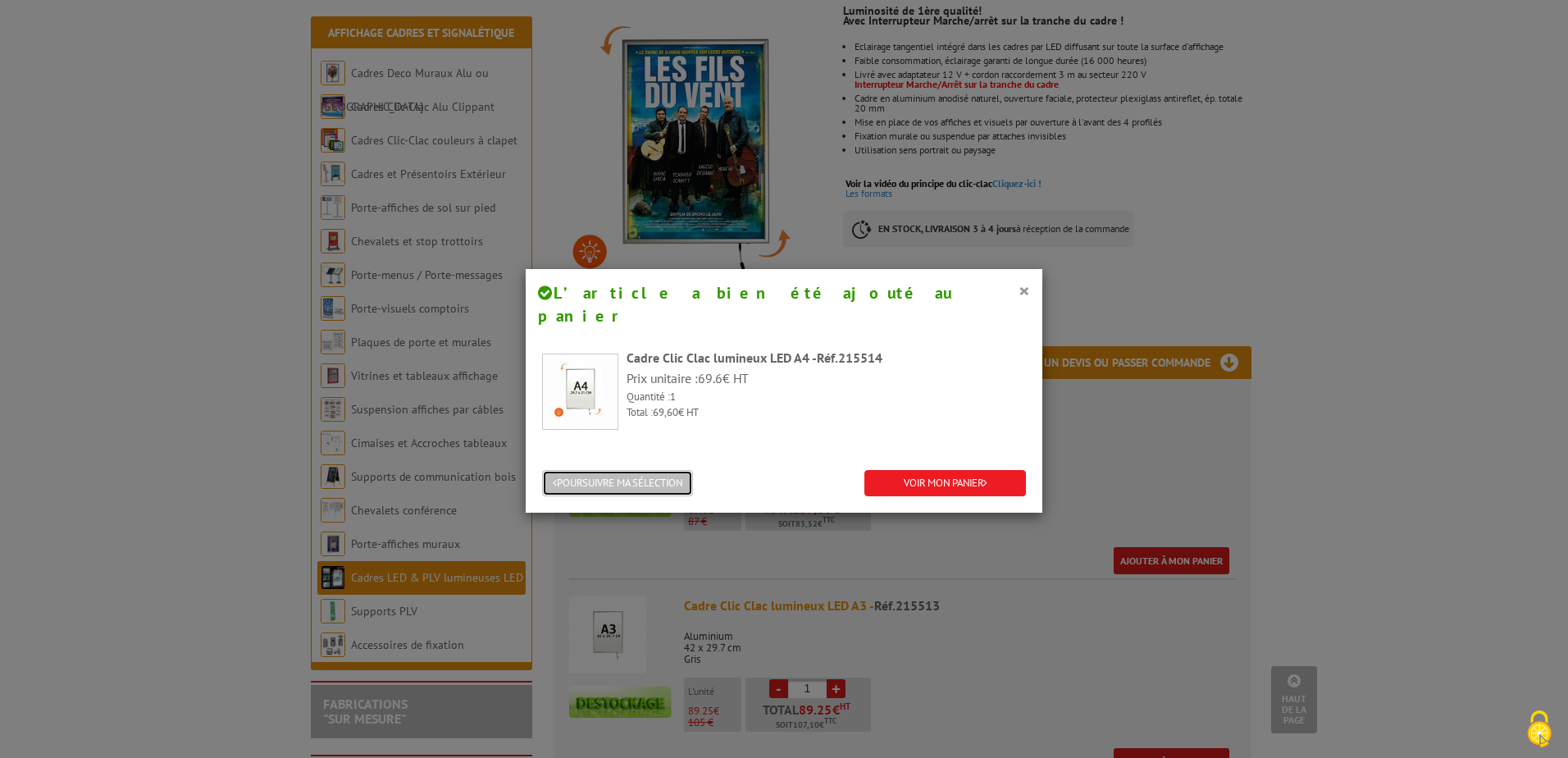
click at [673, 470] on button "POURSUIVRE MA SÉLECTION" at bounding box center [618, 484] width 151 height 27
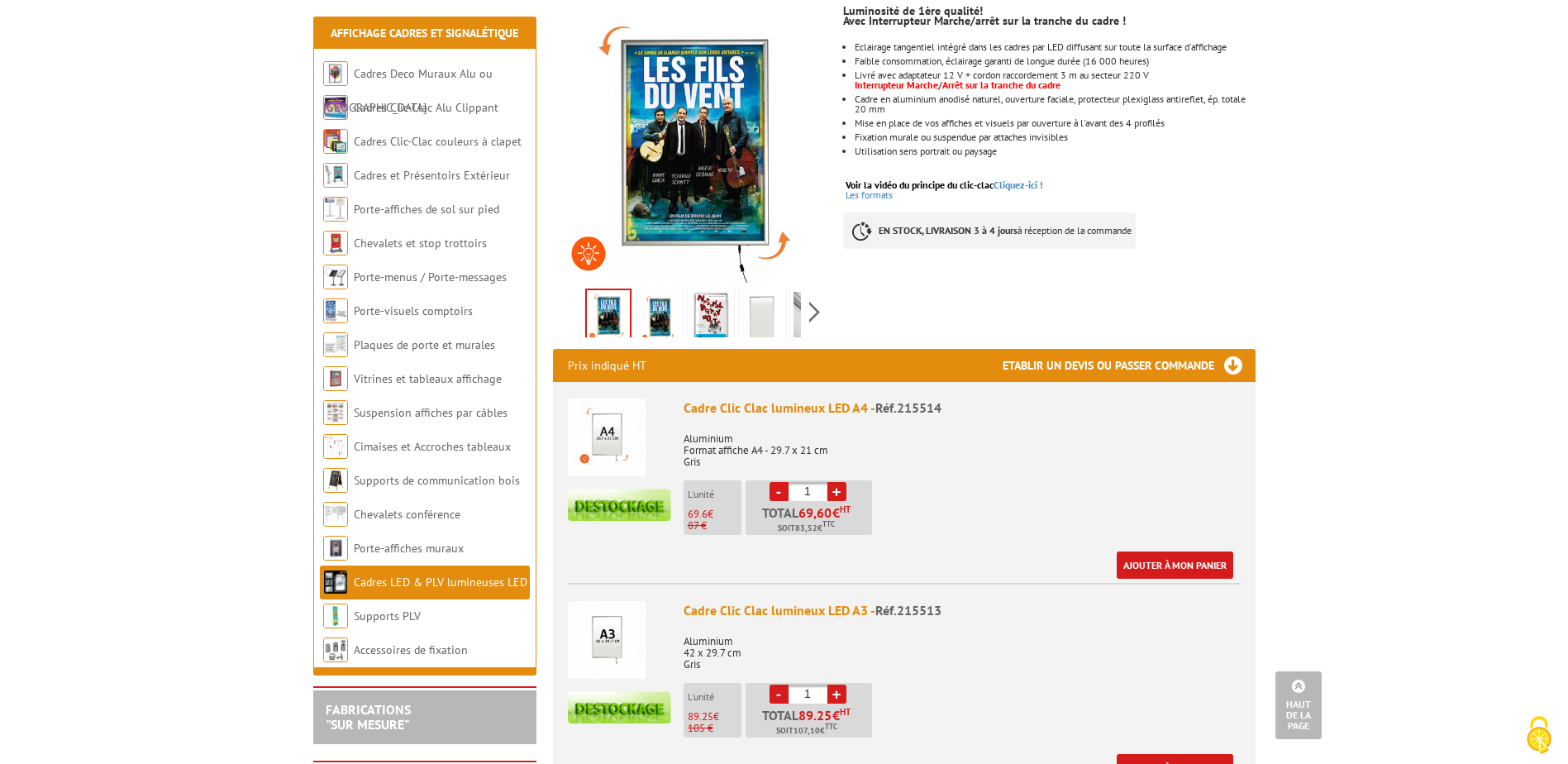
scroll to position [0, 0]
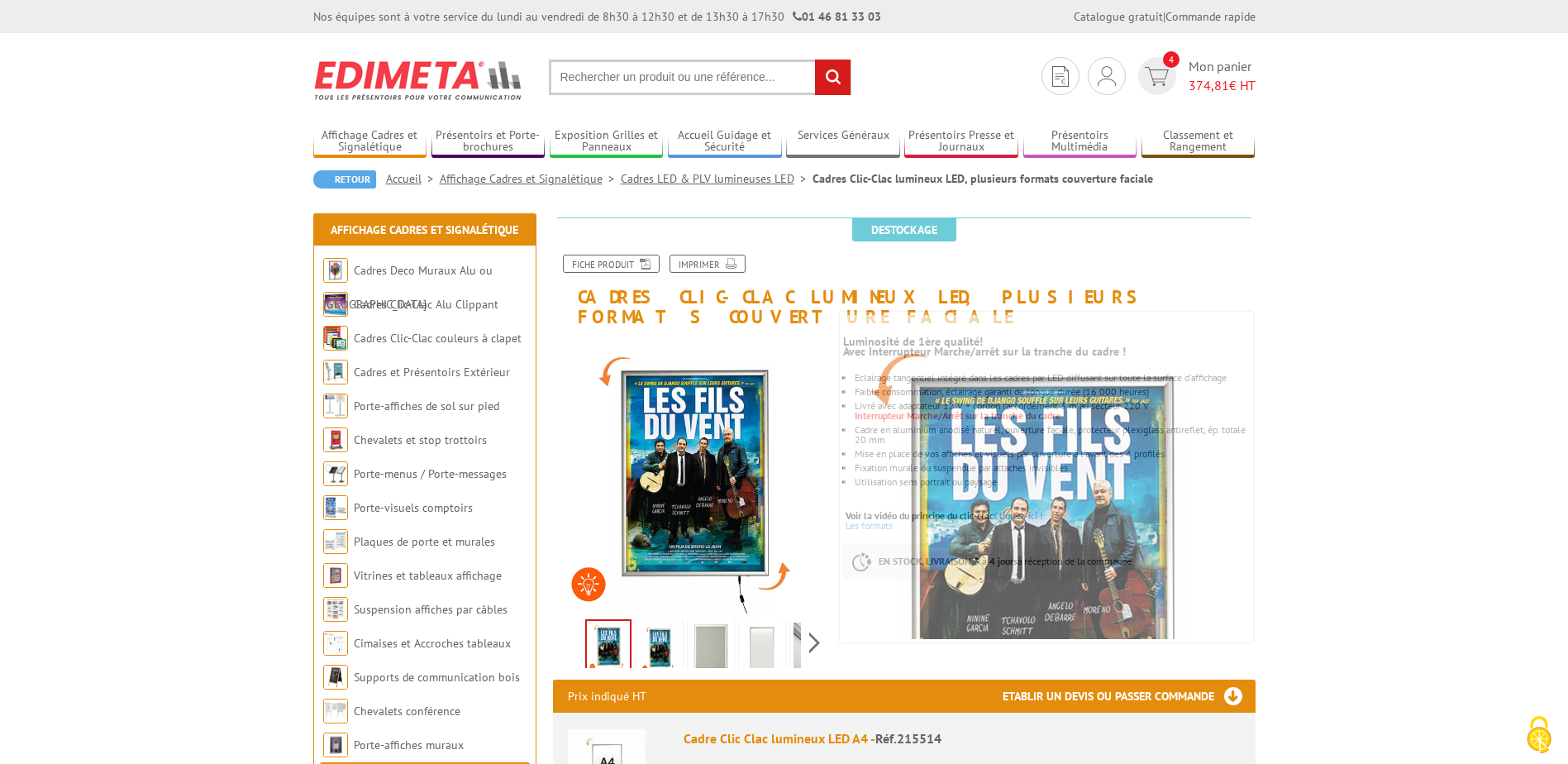
click at [601, 81] on input "text" at bounding box center [699, 77] width 302 height 35
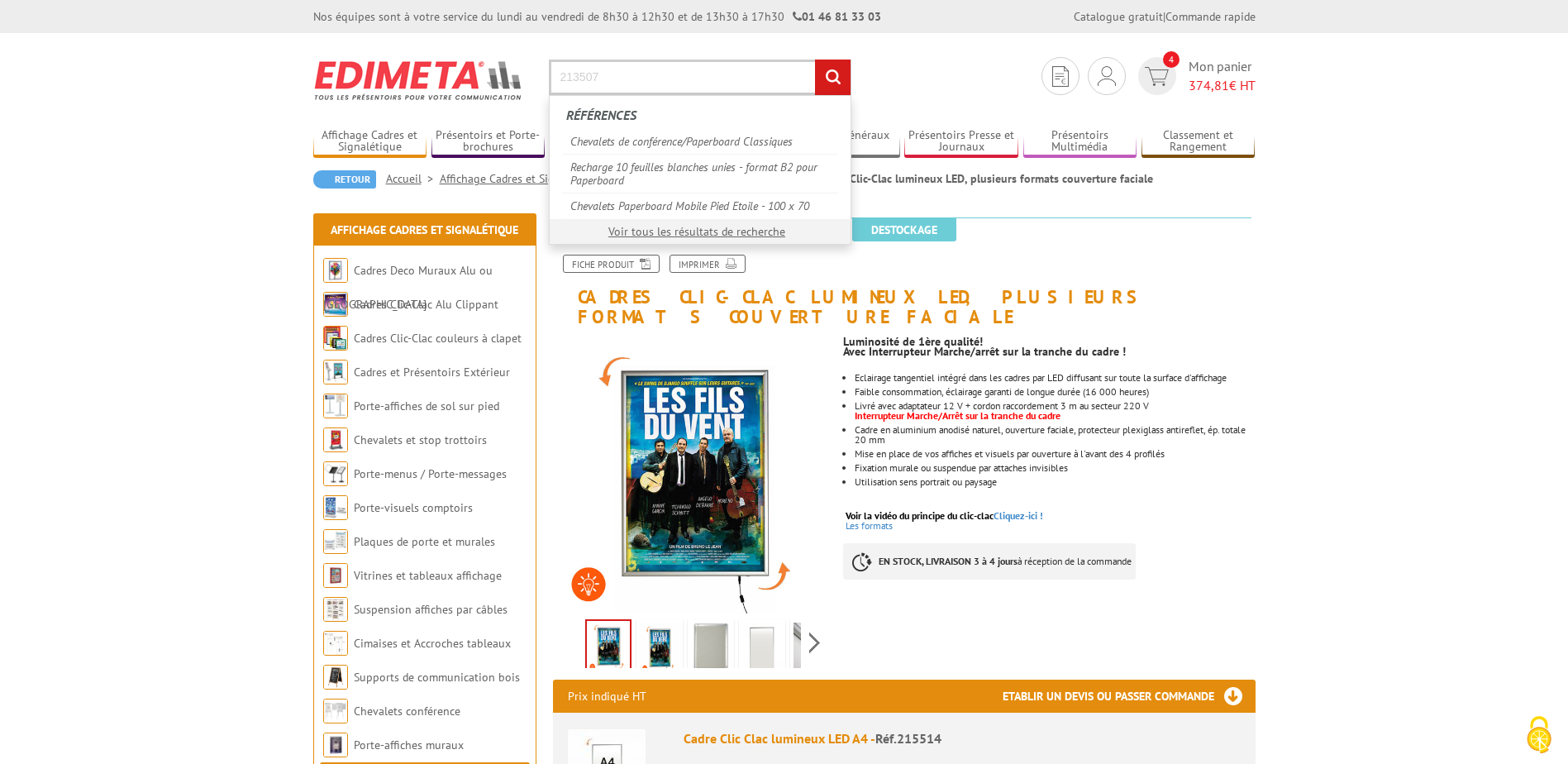
type input "213507"
click at [815, 59] on input "rechercher" at bounding box center [833, 77] width 35 height 35
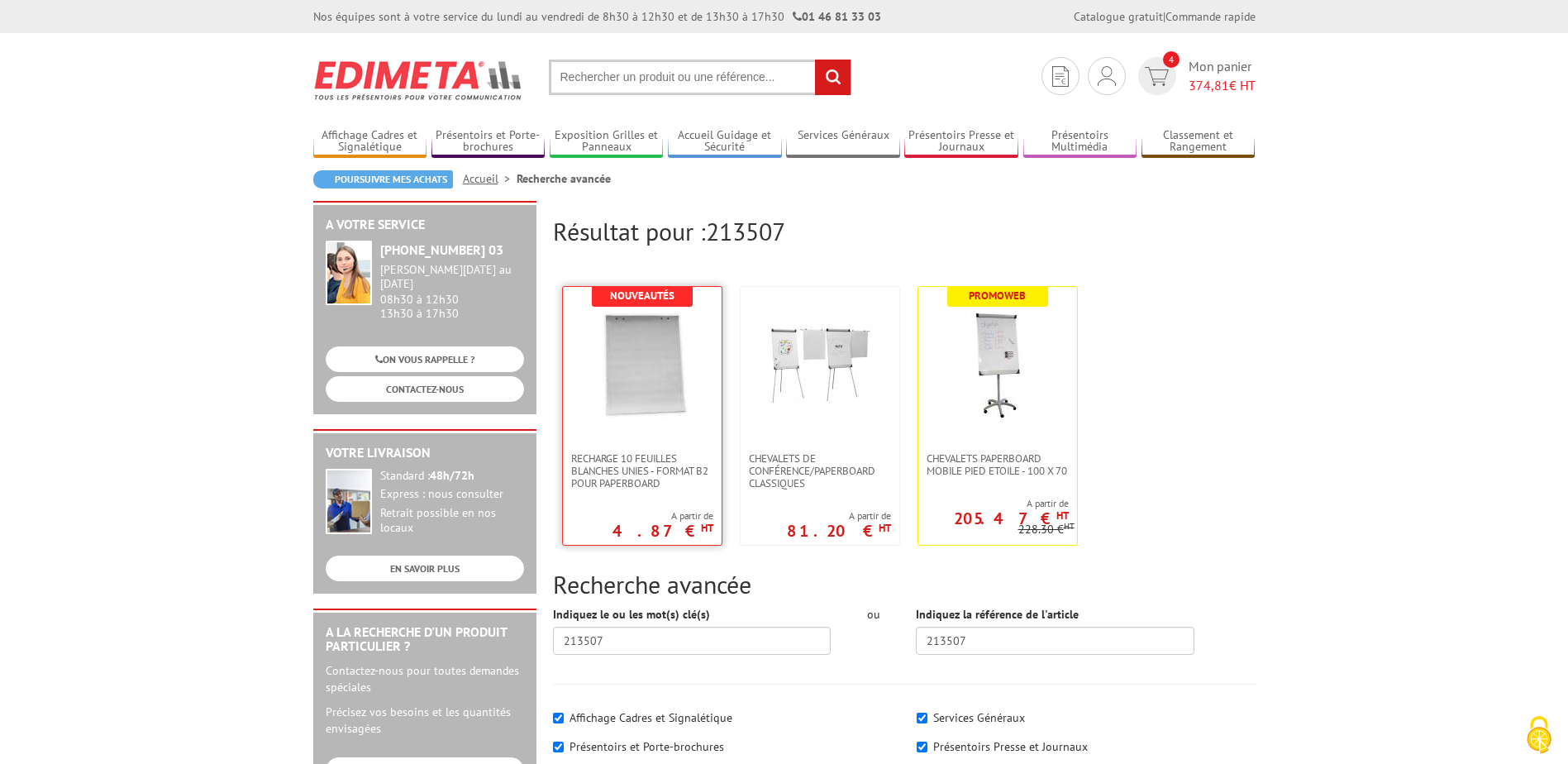
click at [652, 412] on img at bounding box center [641, 365] width 108 height 108
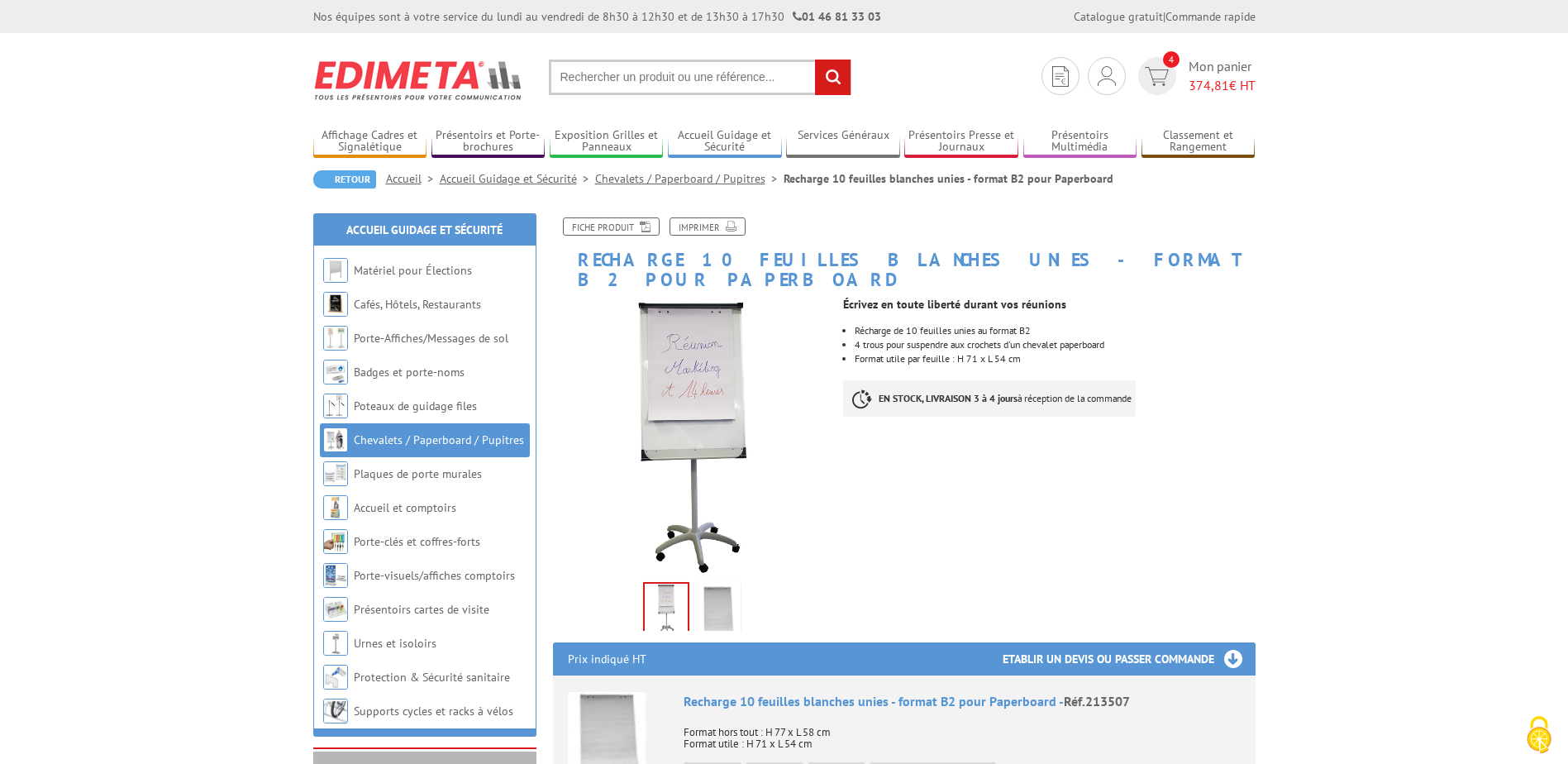
scroll to position [331, 0]
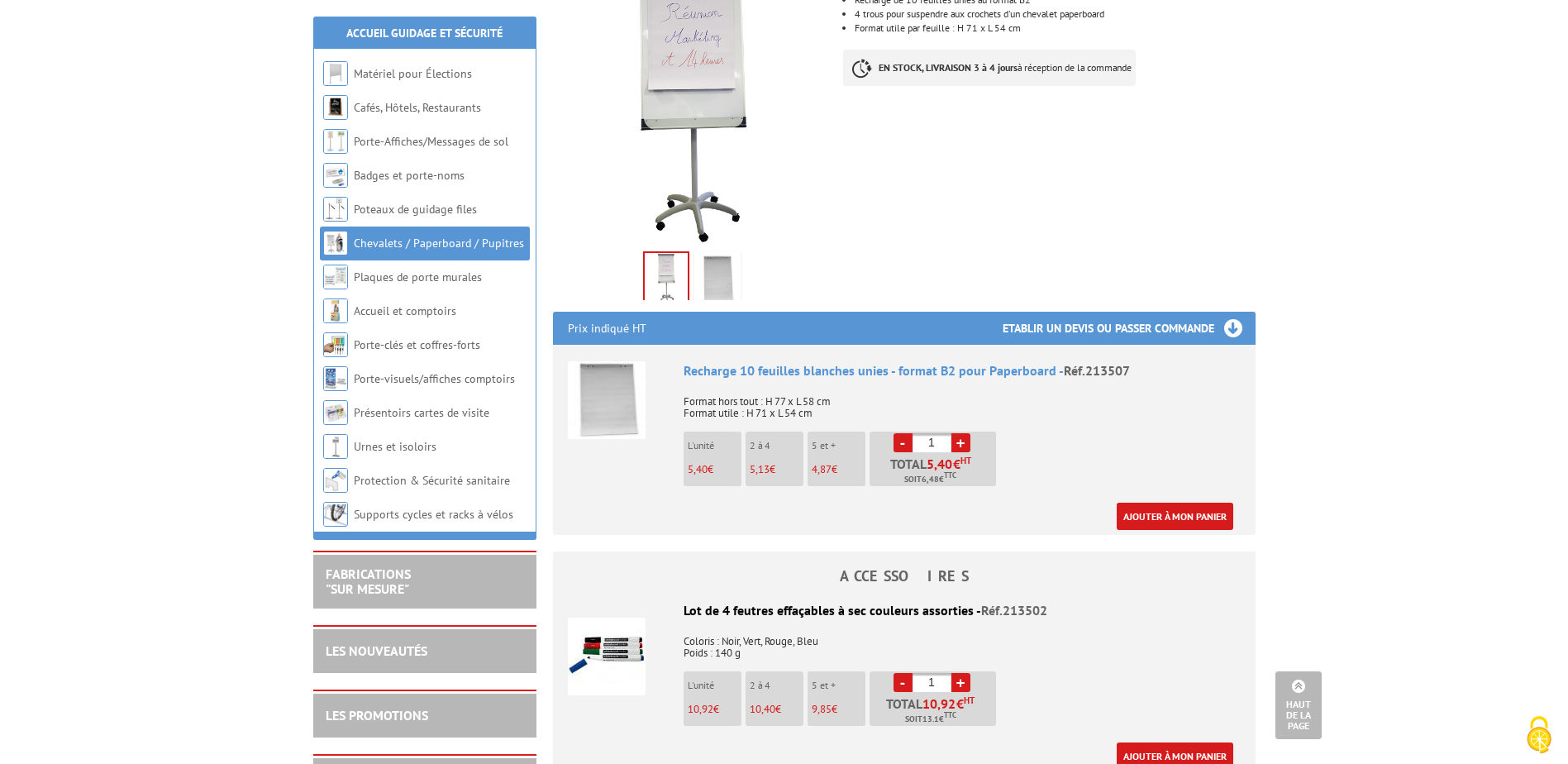
click at [961, 433] on link "+" at bounding box center [961, 443] width 19 height 19
type input "5"
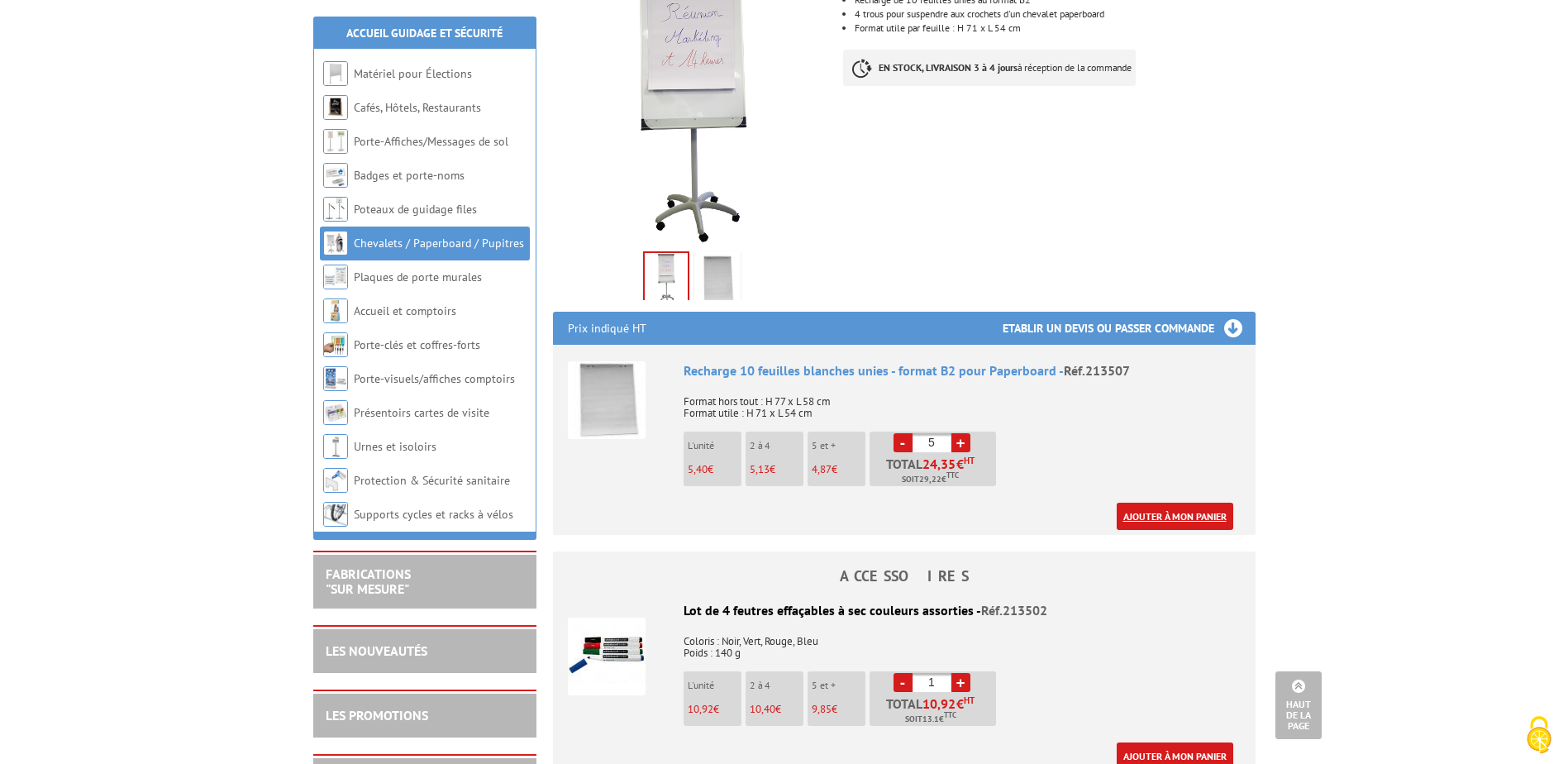
click at [1148, 503] on link "Ajouter à mon panier" at bounding box center [1174, 517] width 116 height 28
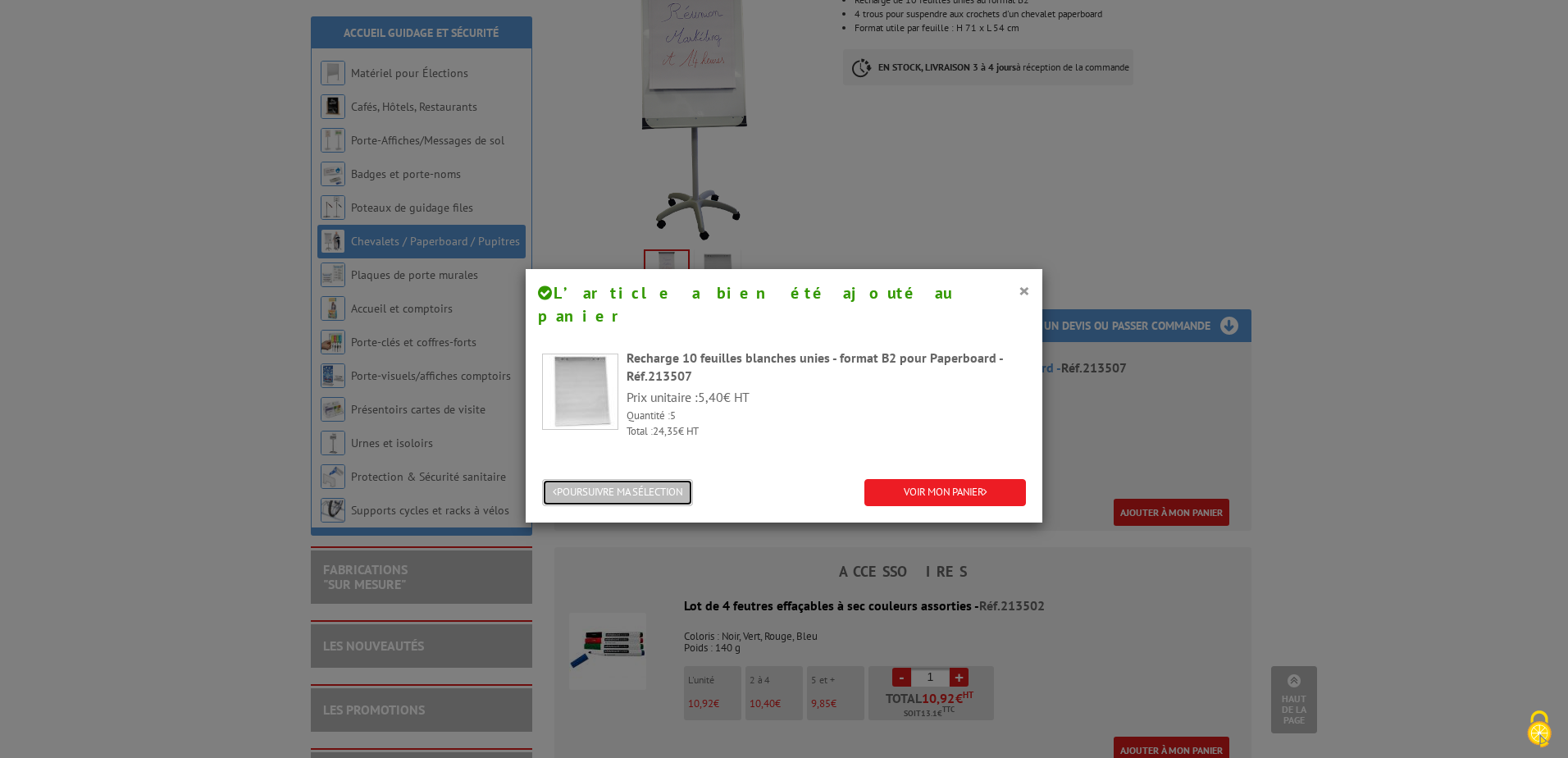
click at [674, 479] on button "POURSUIVRE MA SÉLECTION" at bounding box center [618, 493] width 151 height 27
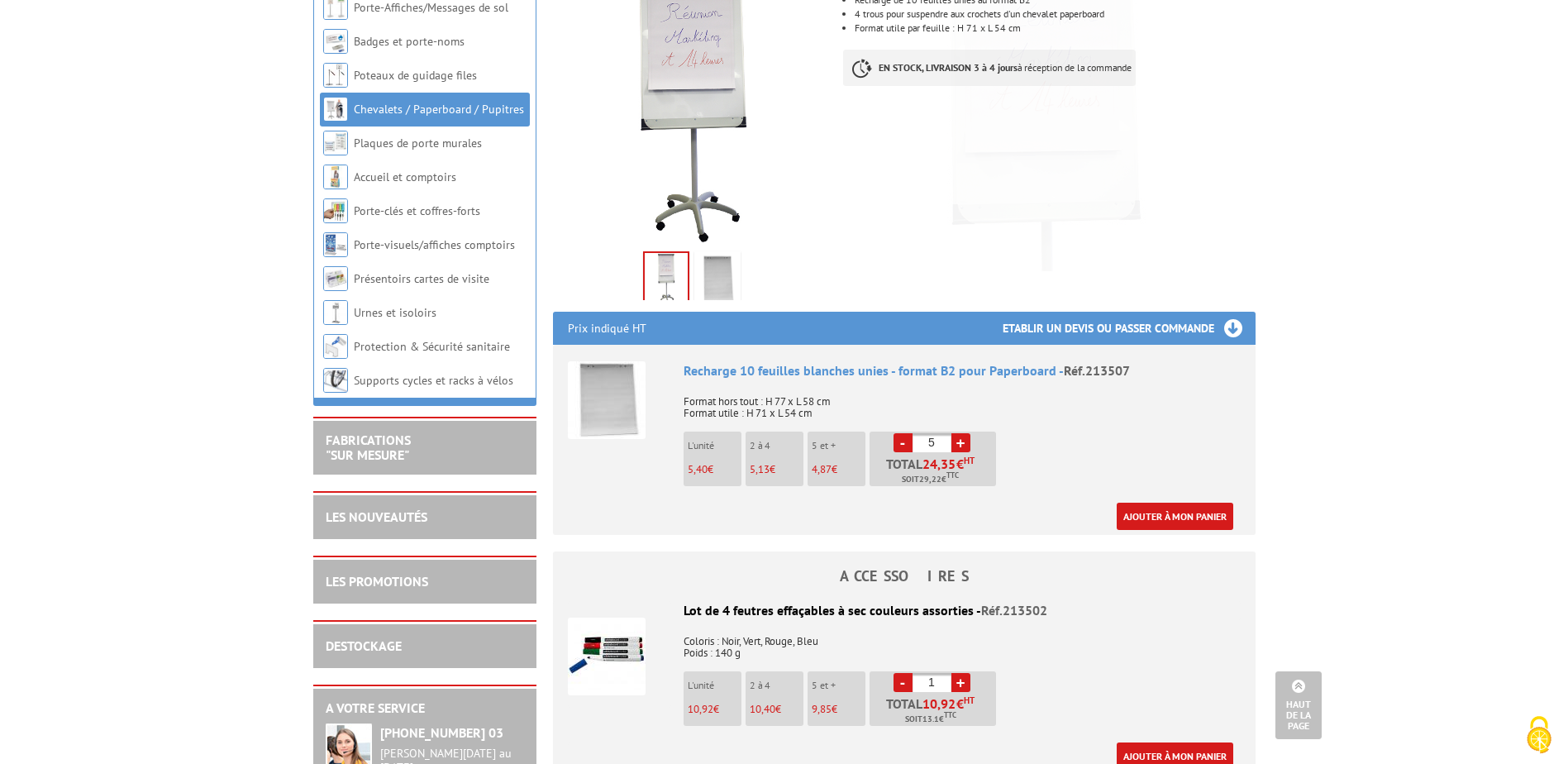
scroll to position [0, 0]
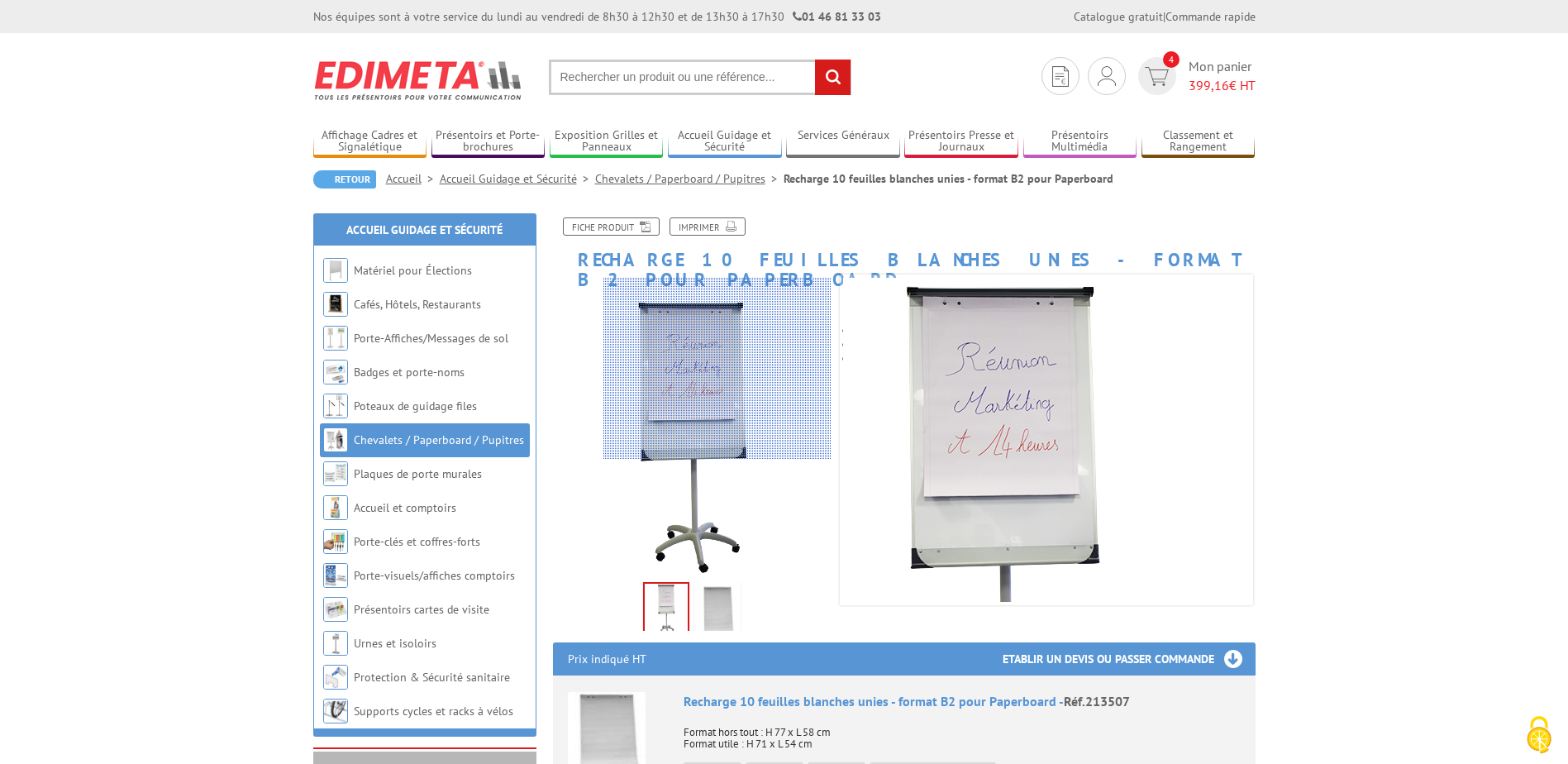
click at [727, 349] on div at bounding box center [717, 369] width 228 height 182
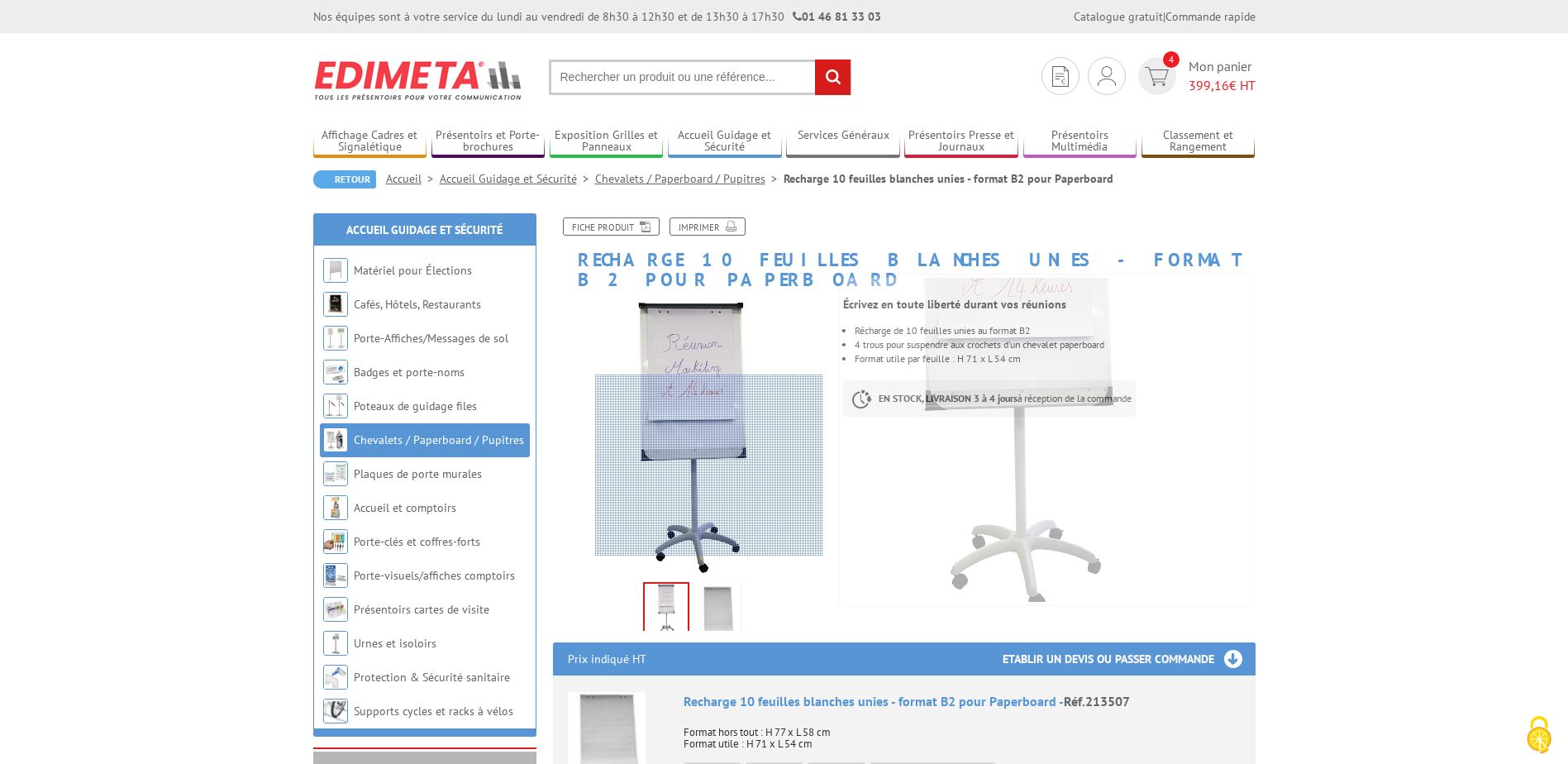
click at [710, 550] on div at bounding box center [709, 465] width 228 height 182
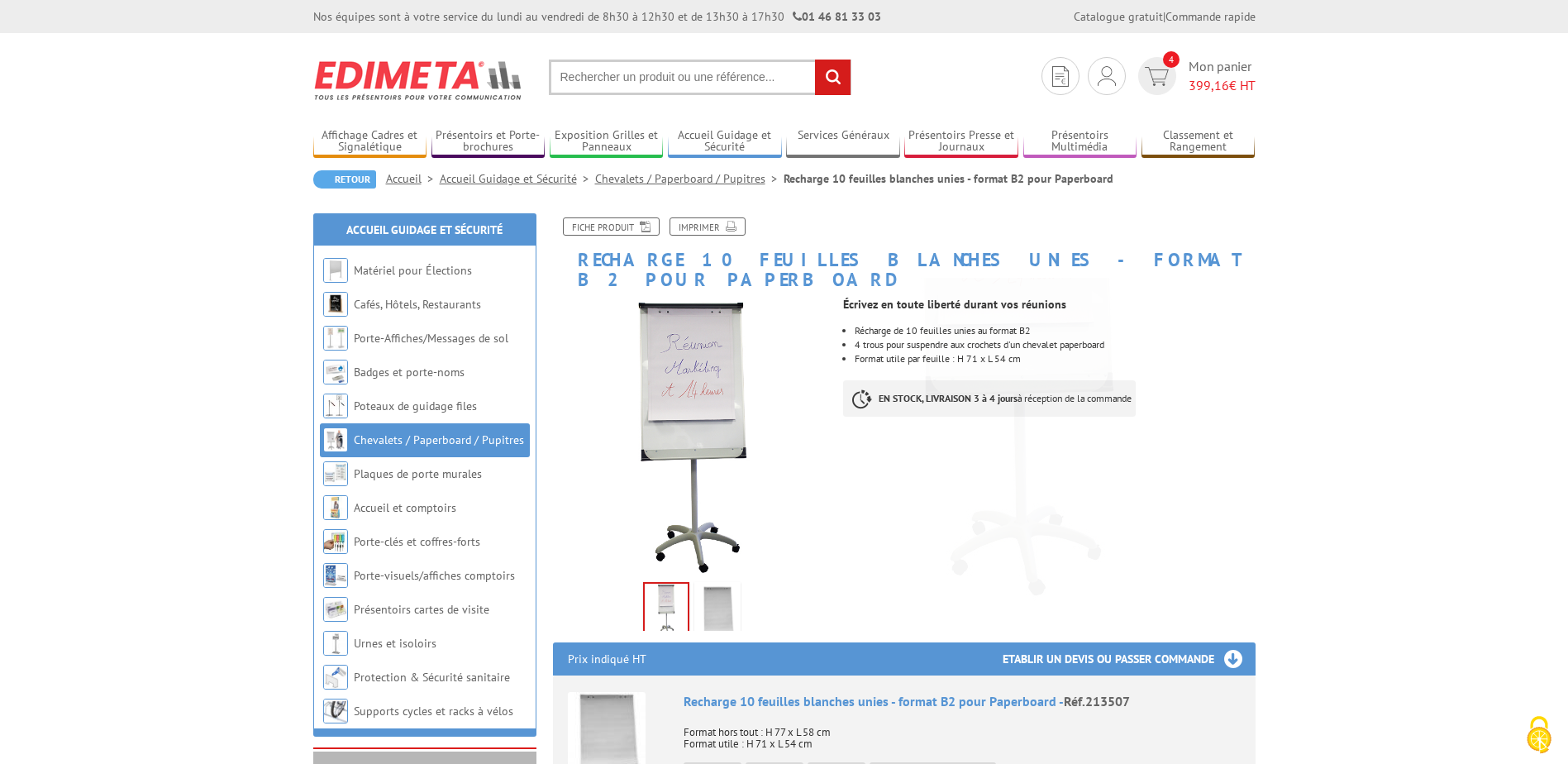
click at [726, 587] on img at bounding box center [717, 612] width 40 height 52
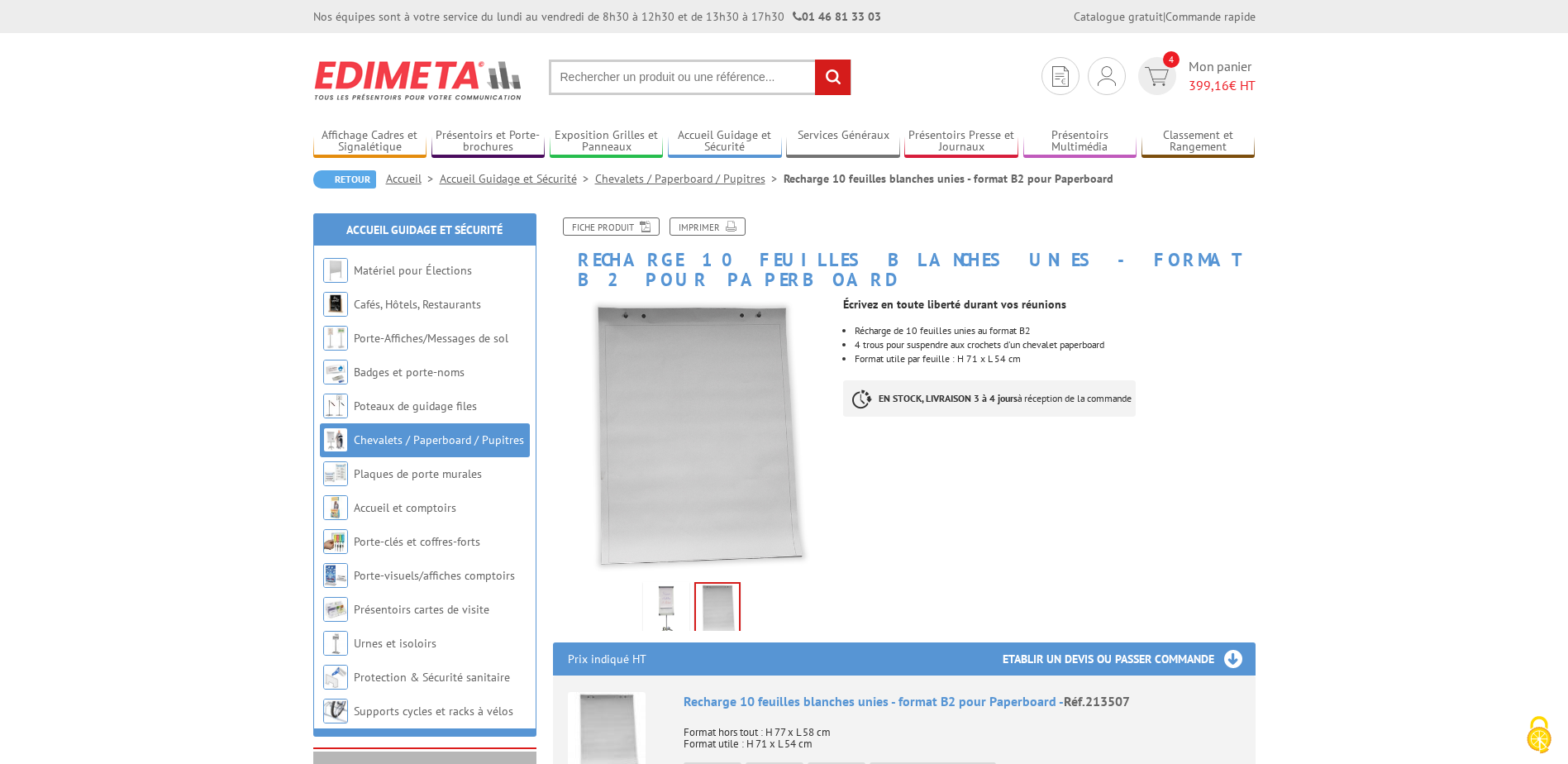
click at [696, 79] on input "text" at bounding box center [699, 77] width 302 height 35
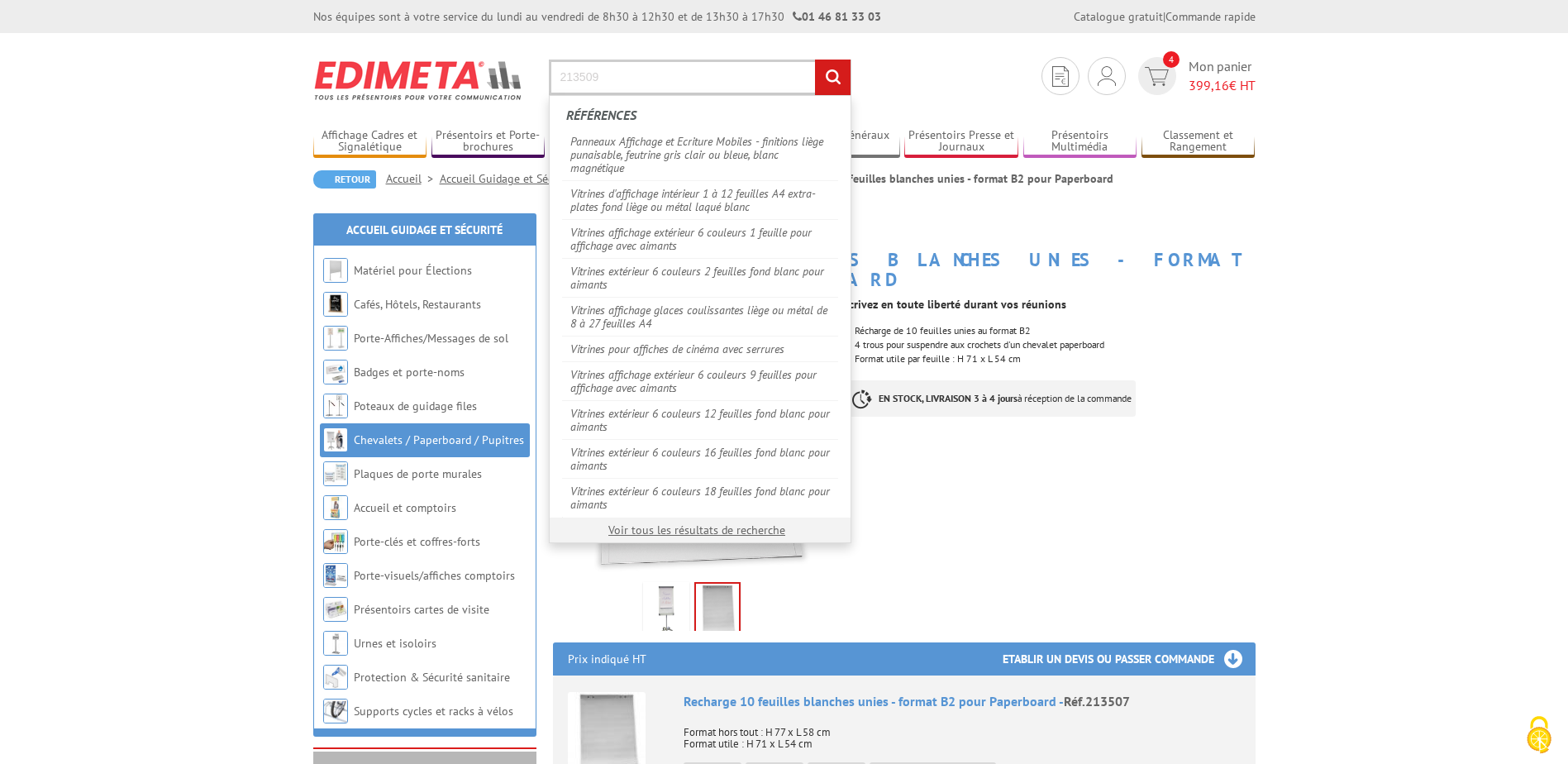
type input "213509"
click at [815, 59] on input "rechercher" at bounding box center [833, 77] width 35 height 35
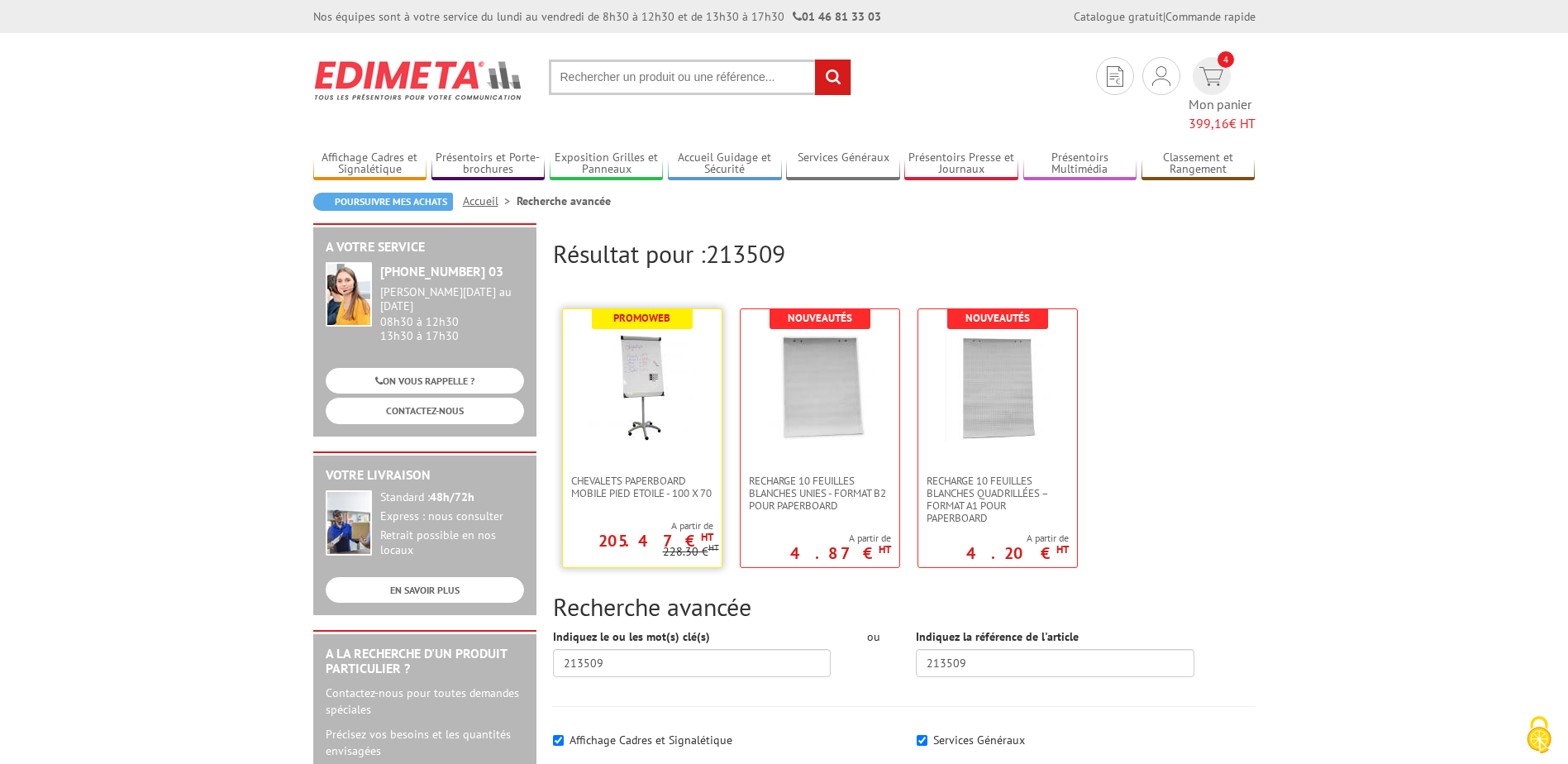
click at [645, 351] on img at bounding box center [641, 388] width 108 height 108
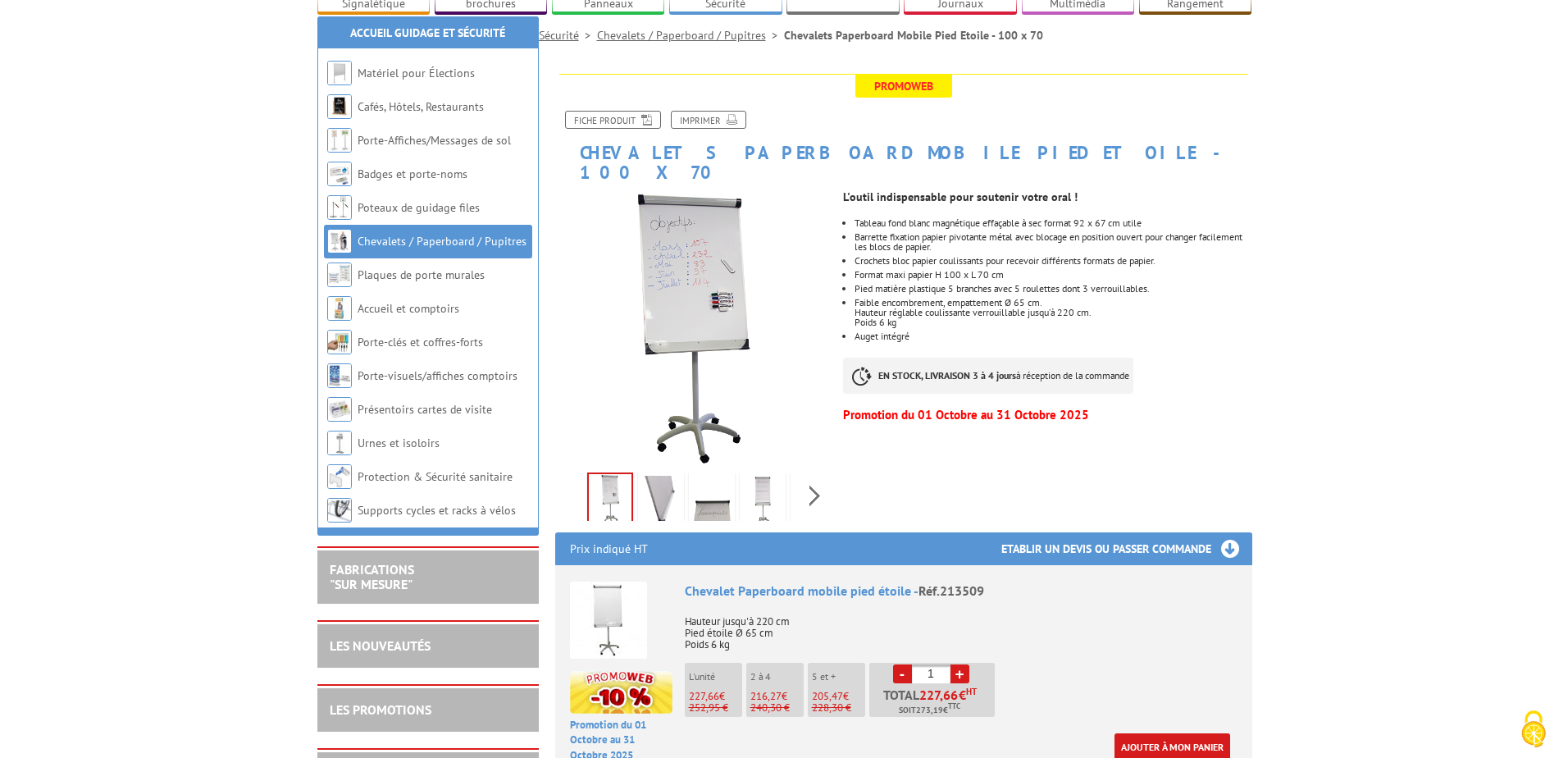
scroll to position [246, 0]
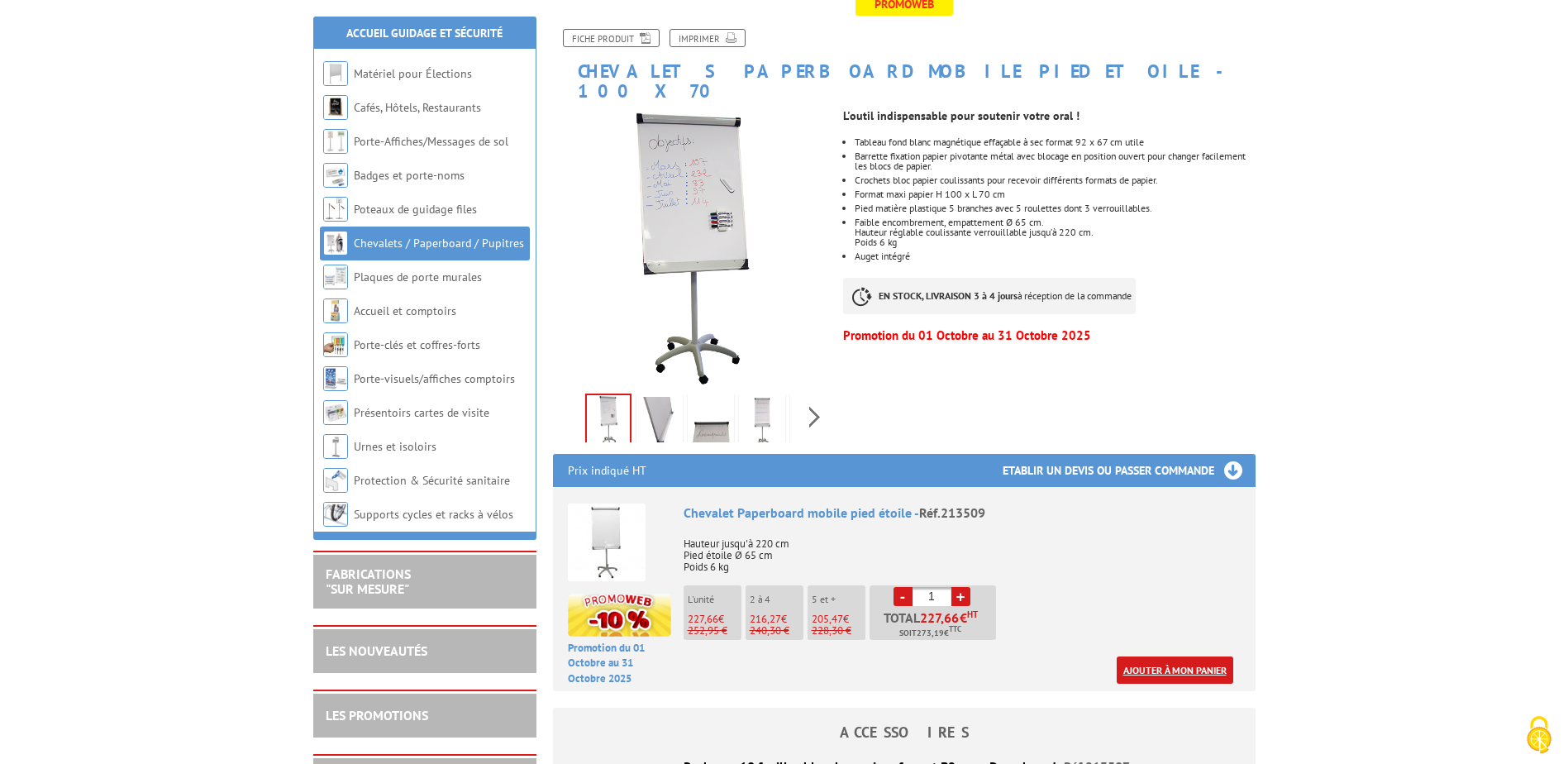
click at [1224, 656] on link "Ajouter à mon panier" at bounding box center [1174, 670] width 116 height 28
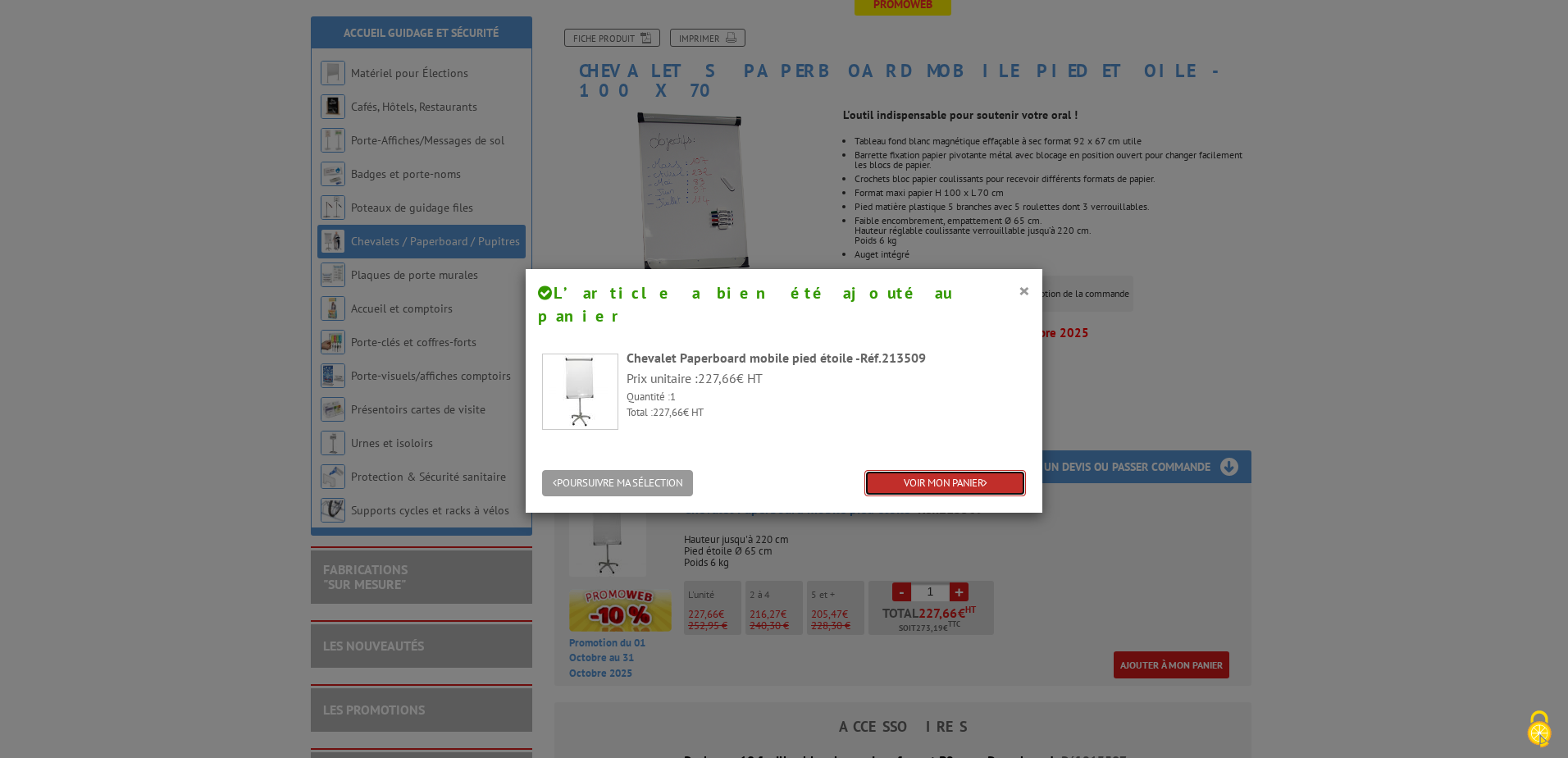
click at [926, 470] on link "VOIR MON PANIER" at bounding box center [945, 484] width 161 height 27
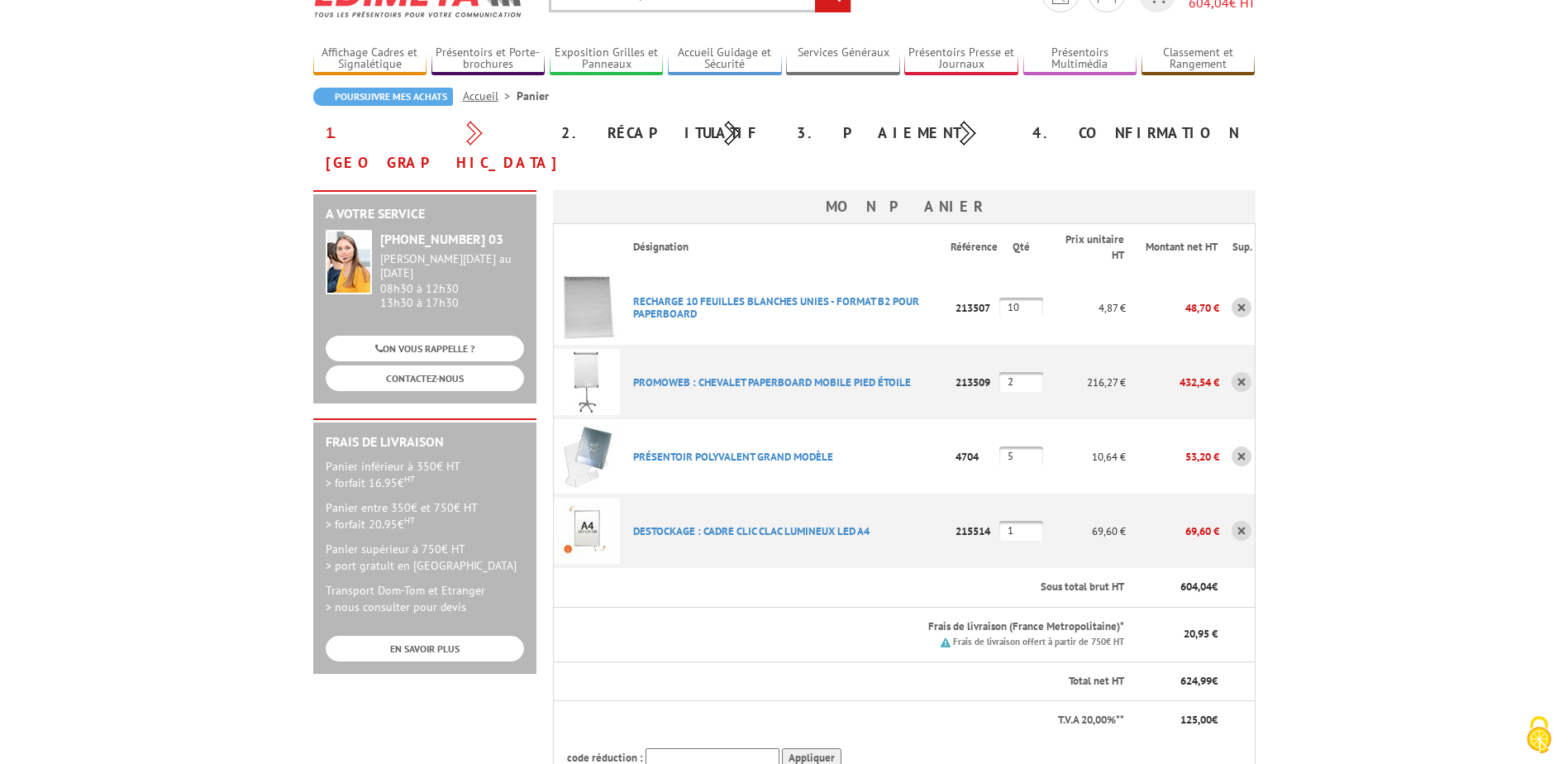
scroll to position [165, 0]
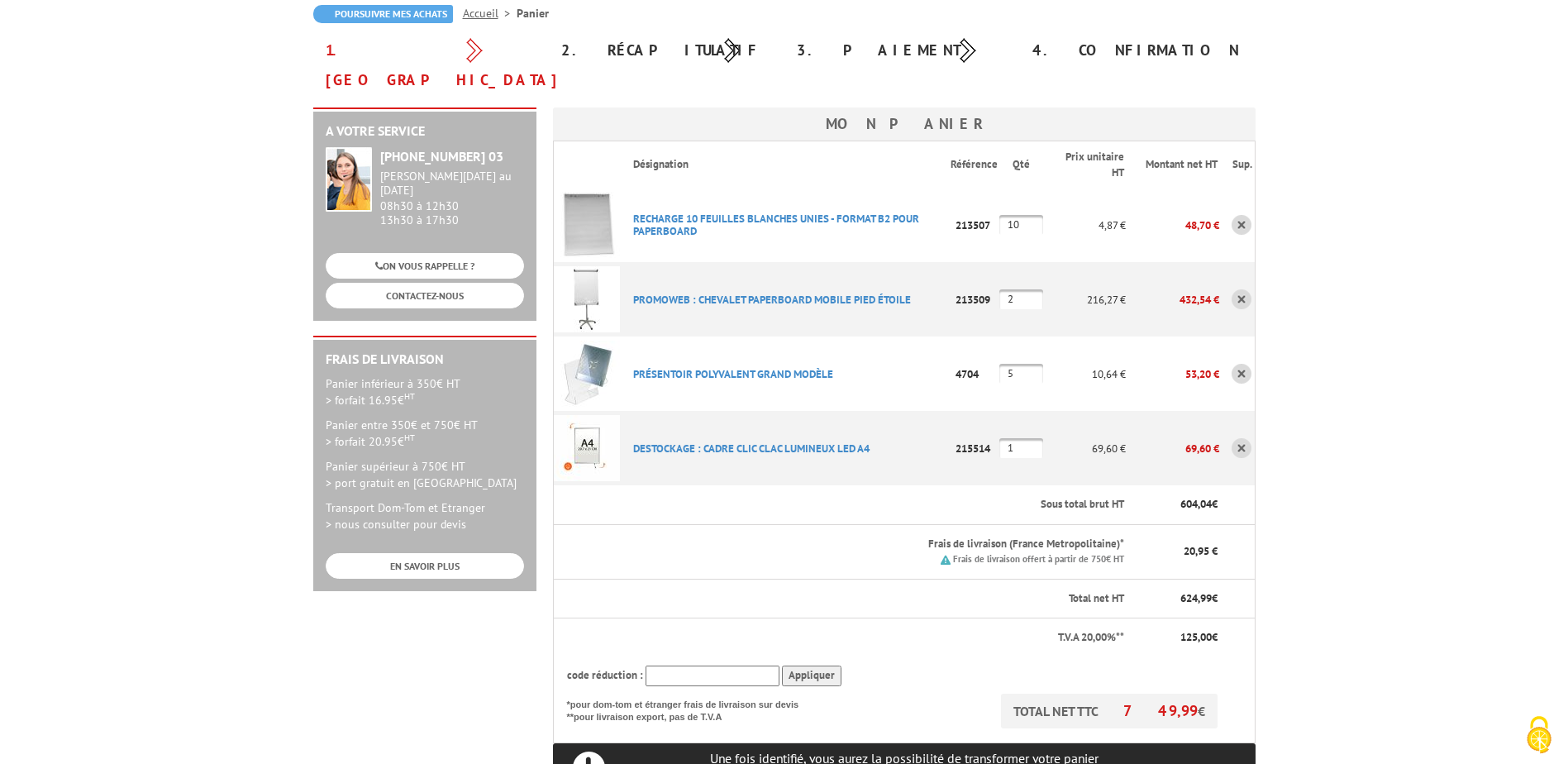
click at [1038, 289] on input "2" at bounding box center [1021, 299] width 44 height 20
type input "1"
click at [1425, 481] on body "Nos équipes sont à votre service du lundi au vendredi de 8h30 à 12h30 et de 13h…" at bounding box center [784, 664] width 1568 height 1659
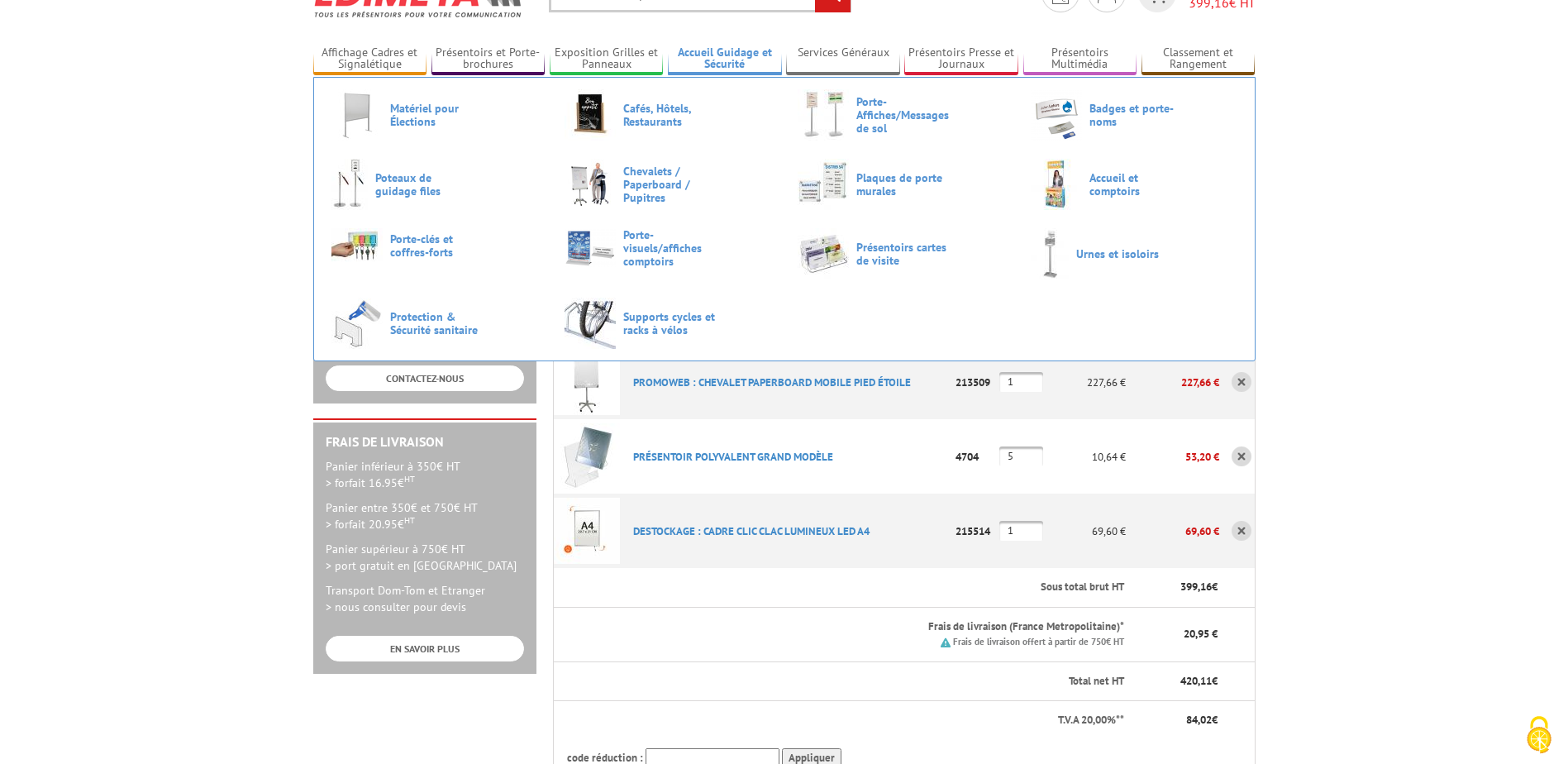
click at [716, 56] on link "Accueil Guidage et Sécurité" at bounding box center [725, 59] width 114 height 28
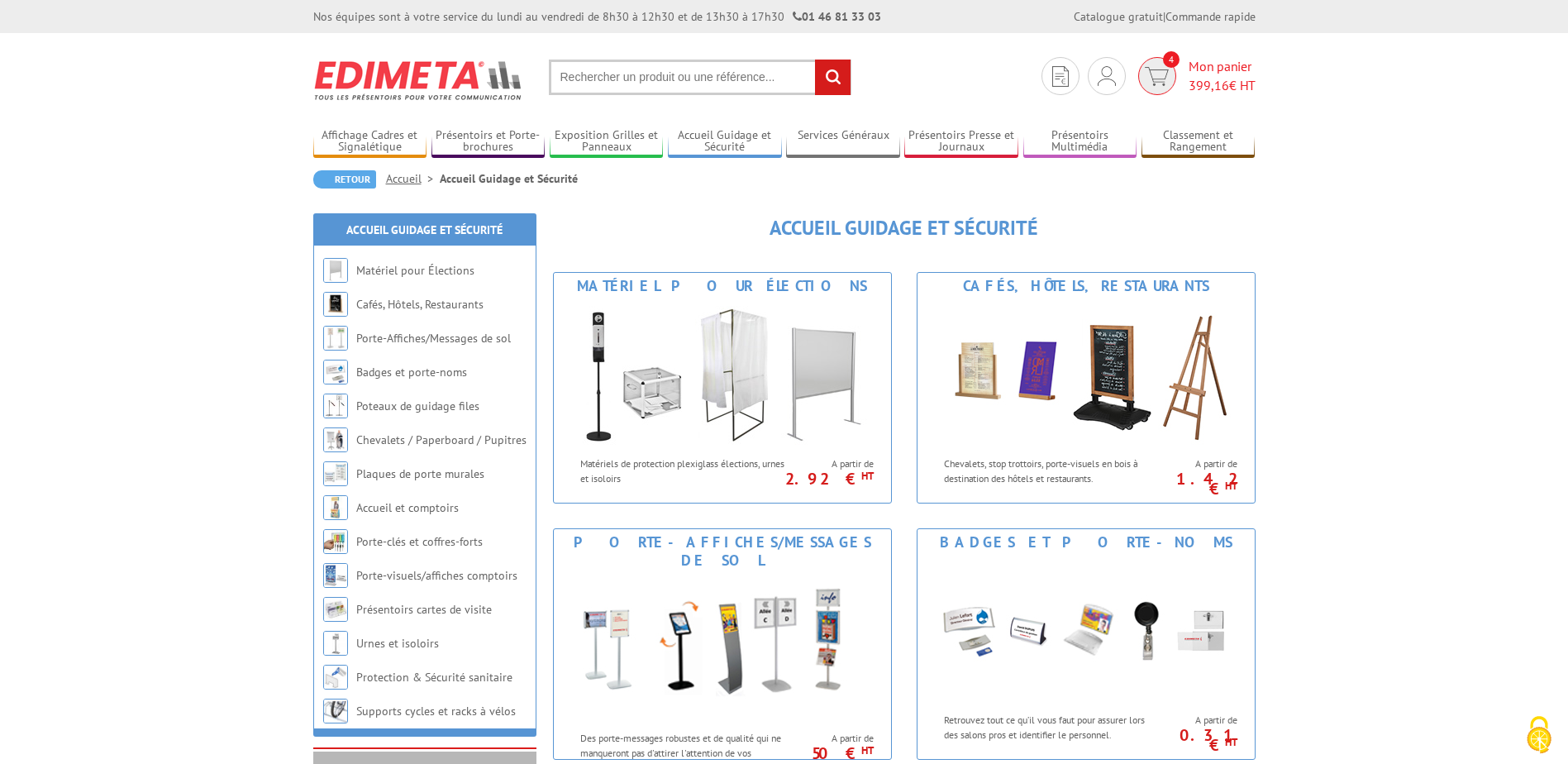
click at [1152, 72] on img at bounding box center [1157, 77] width 24 height 19
